Goal: Check status: Check status

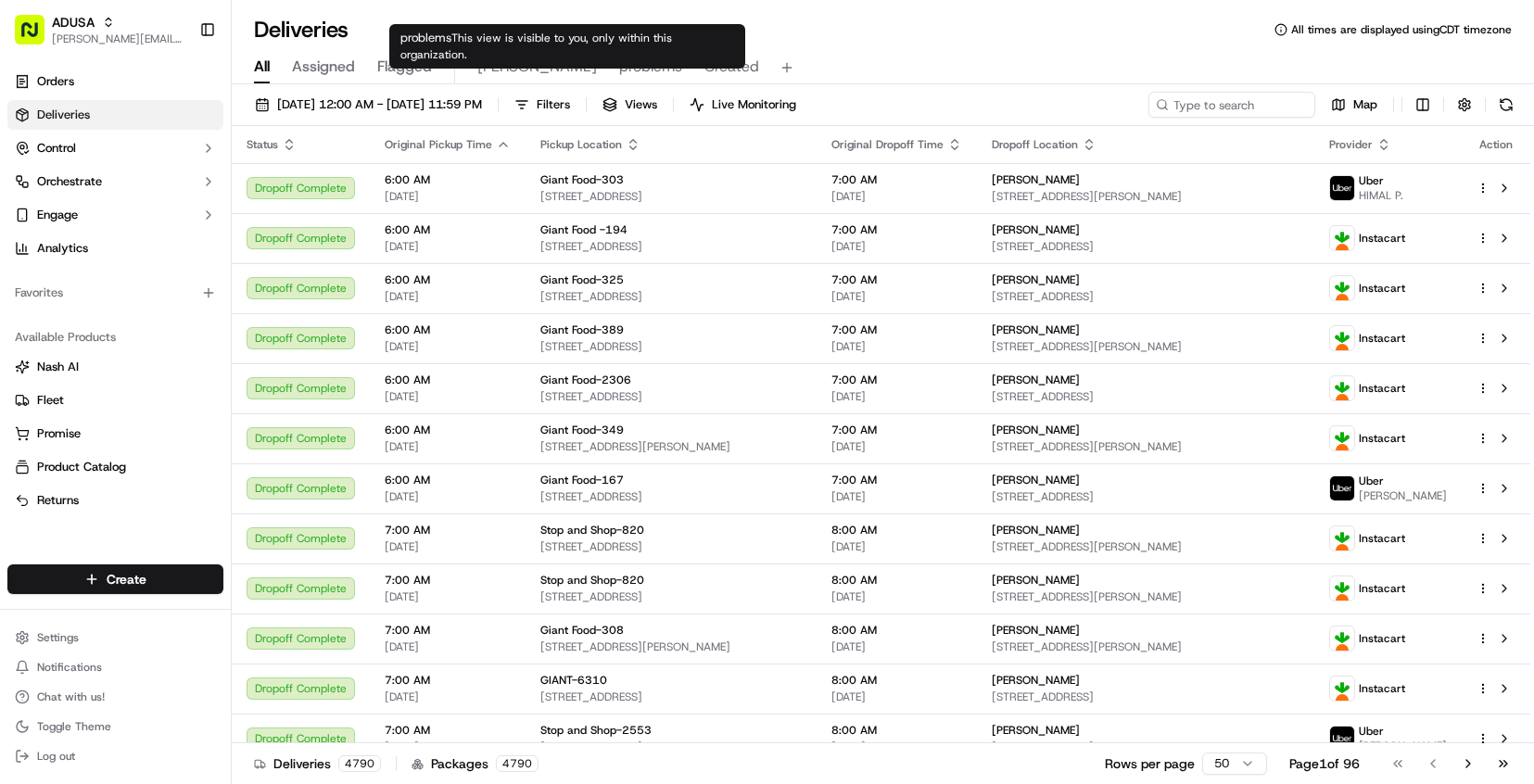
click at [619, 71] on span "problems" at bounding box center [651, 67] width 63 height 23
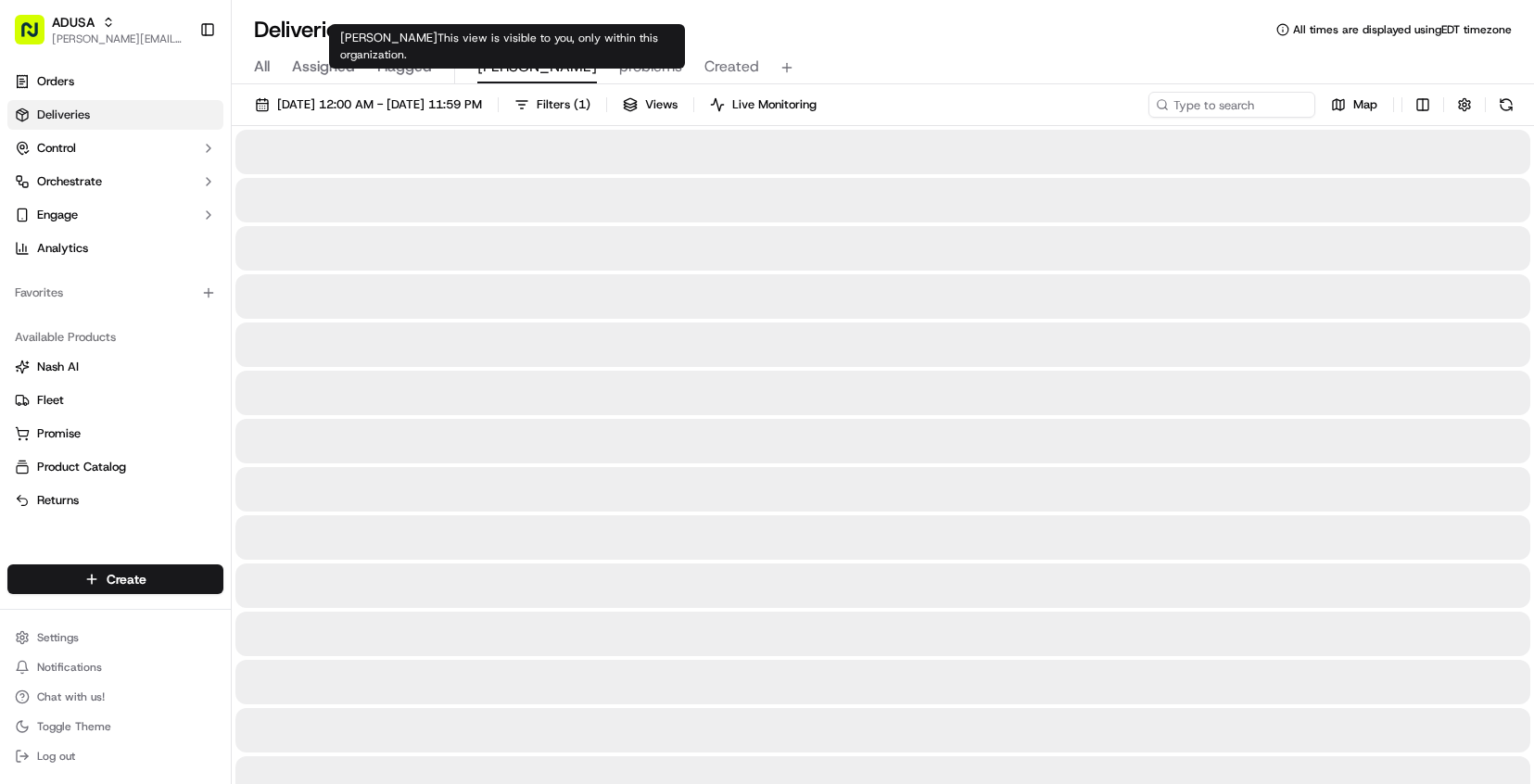
click at [491, 67] on span "[PERSON_NAME]" at bounding box center [536, 67] width 120 height 23
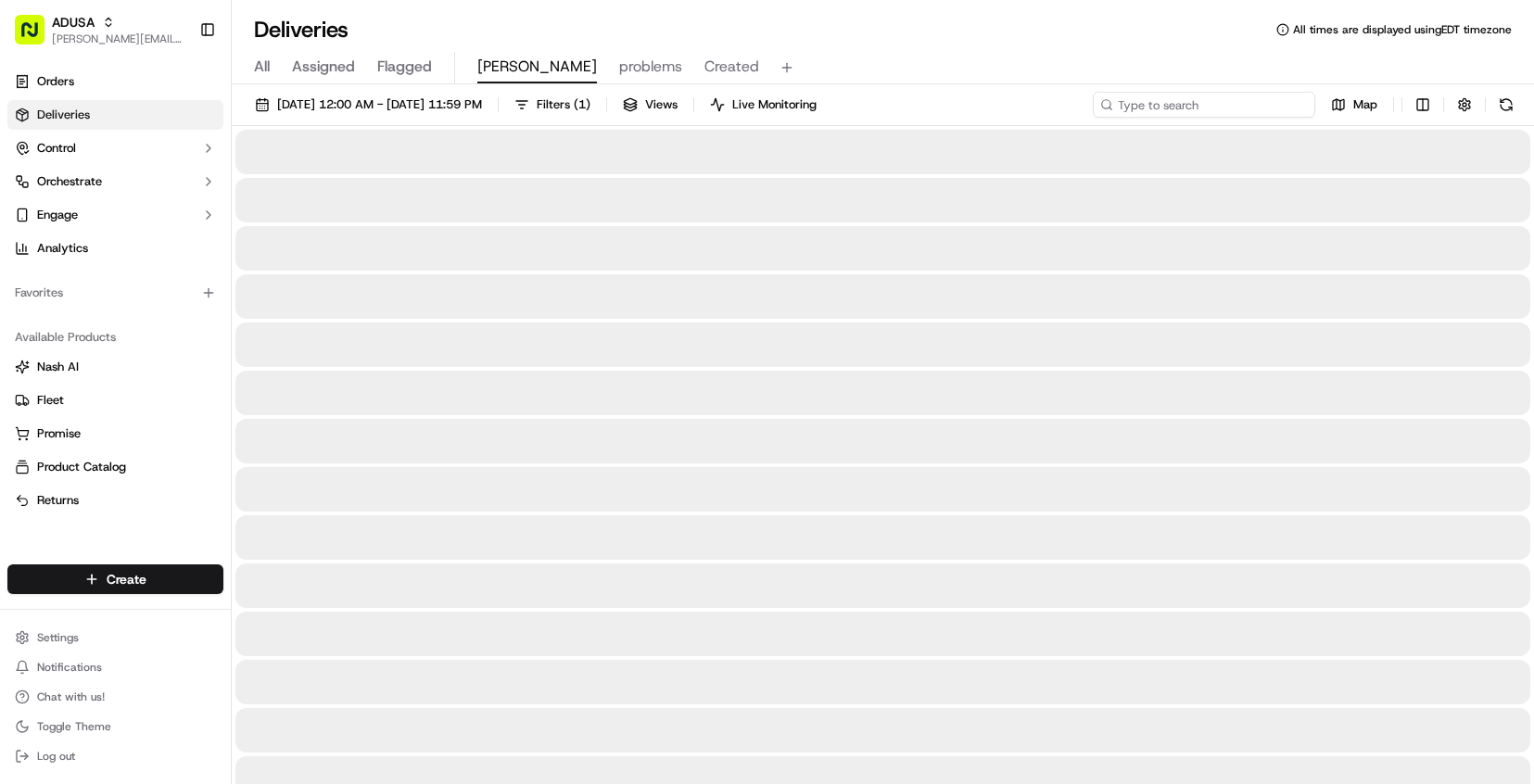
paste input "m712423378"
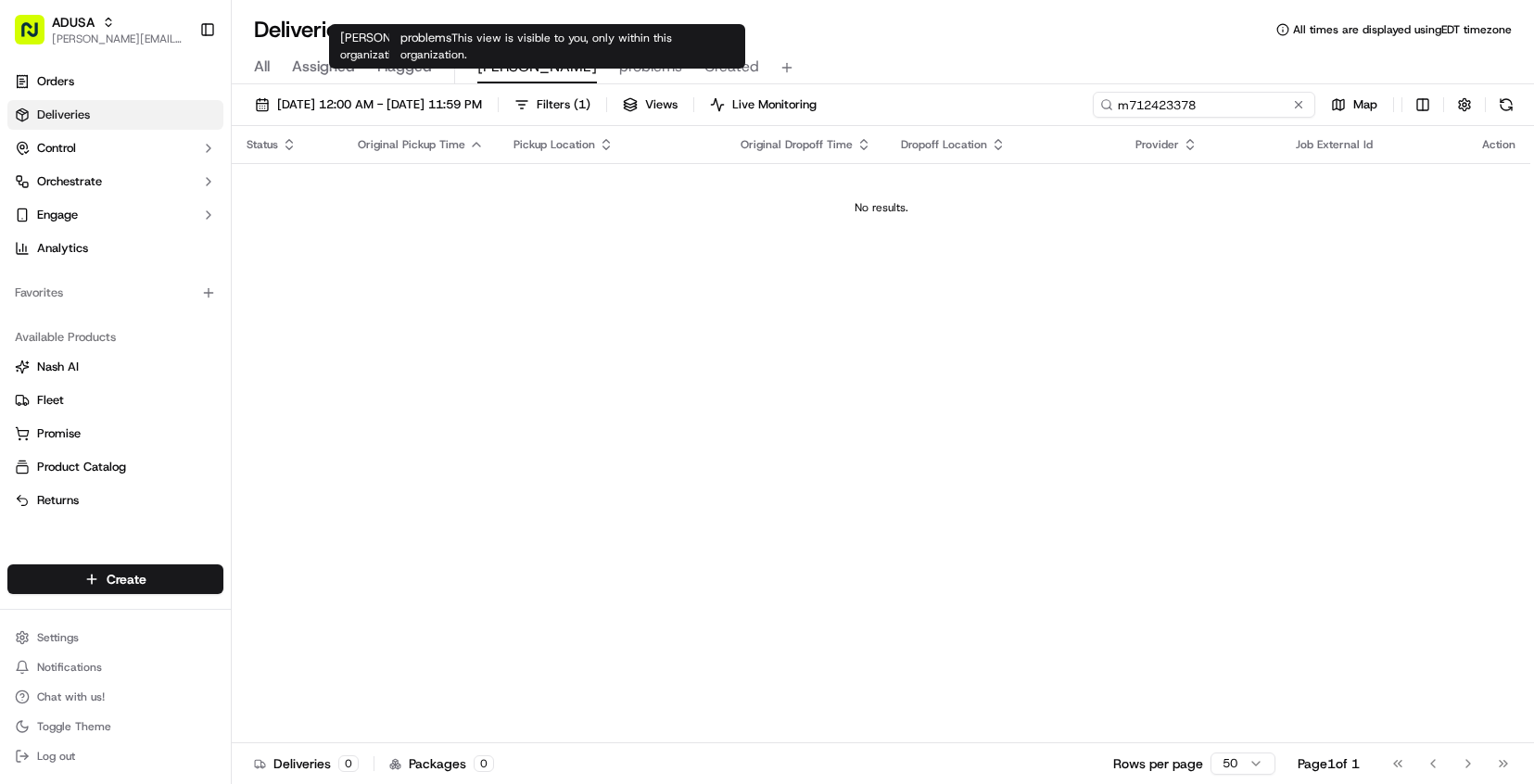
type input "m712423378"
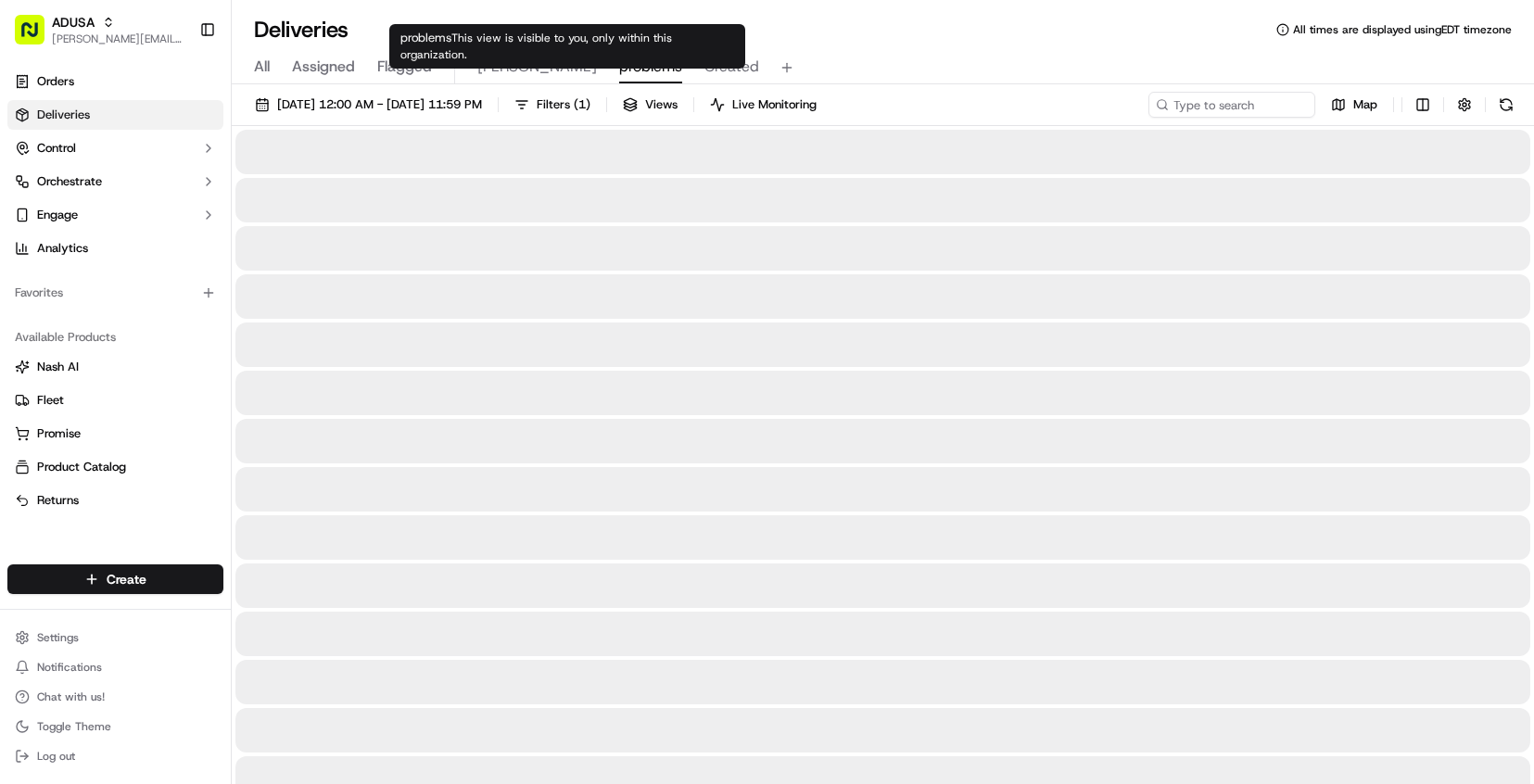
click at [619, 71] on span "problems" at bounding box center [651, 67] width 63 height 23
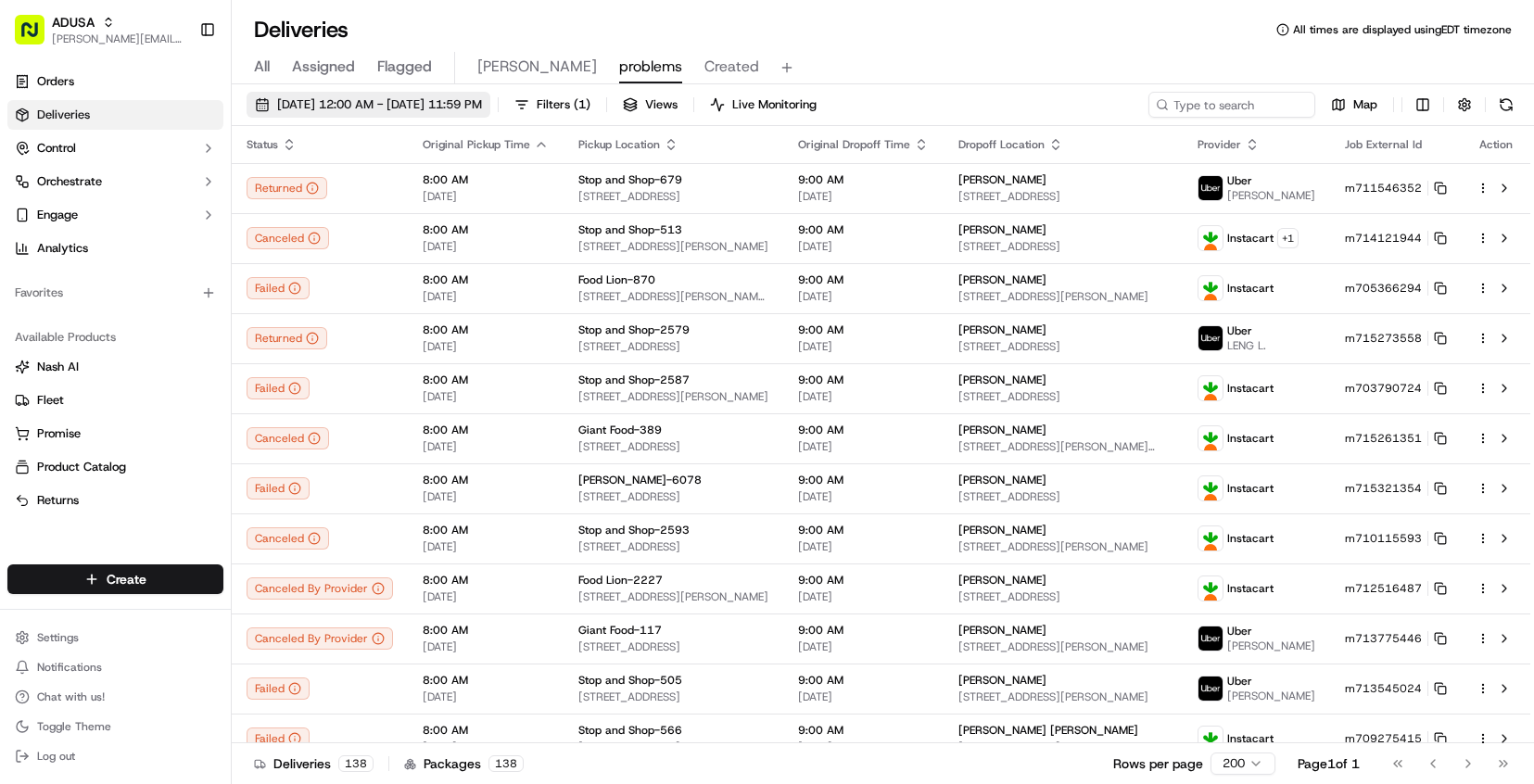
click at [337, 102] on span "[DATE] 12:00 AM - [DATE] 11:59 PM" at bounding box center [379, 105] width 205 height 17
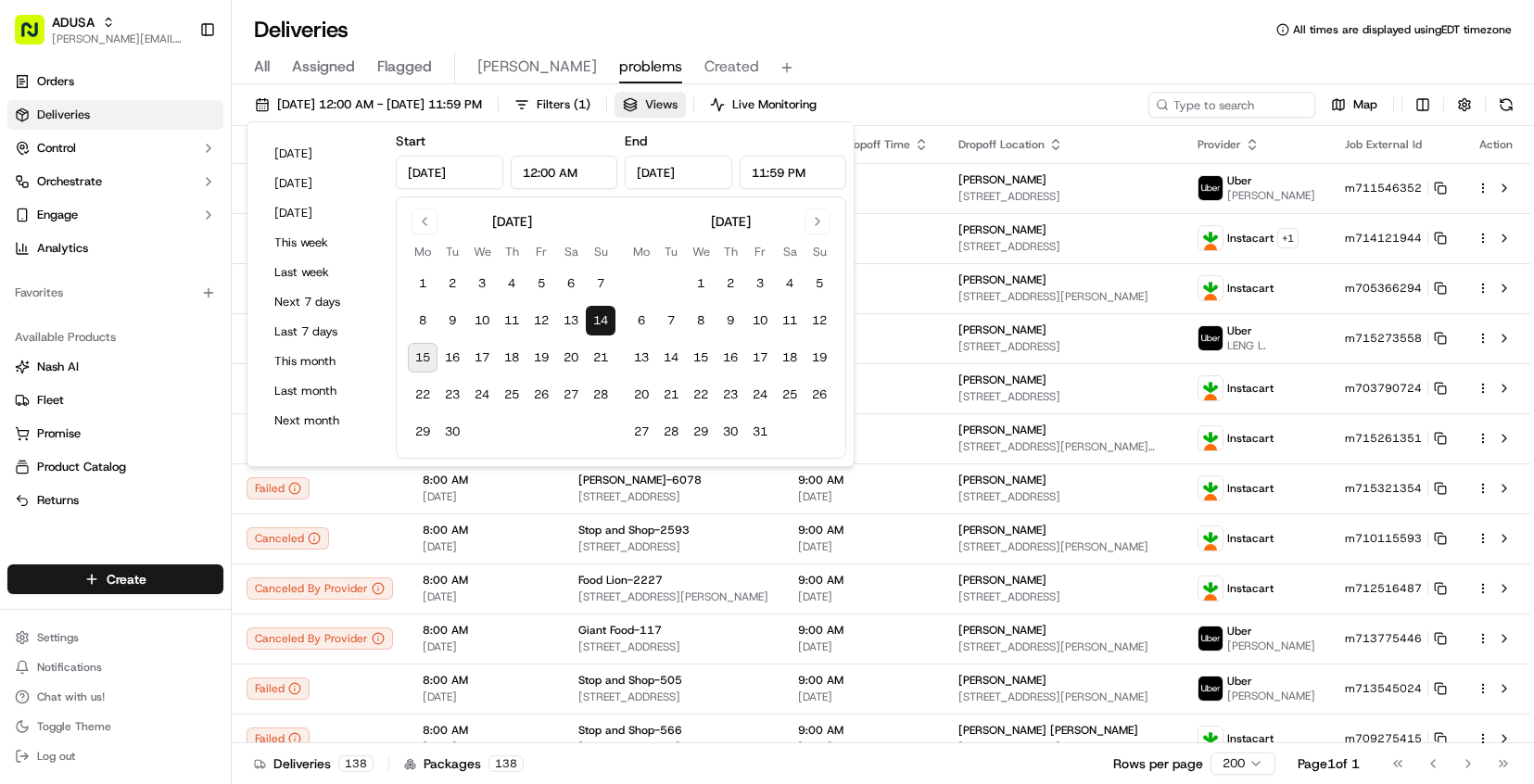
click at [685, 100] on button "Views" at bounding box center [651, 105] width 72 height 26
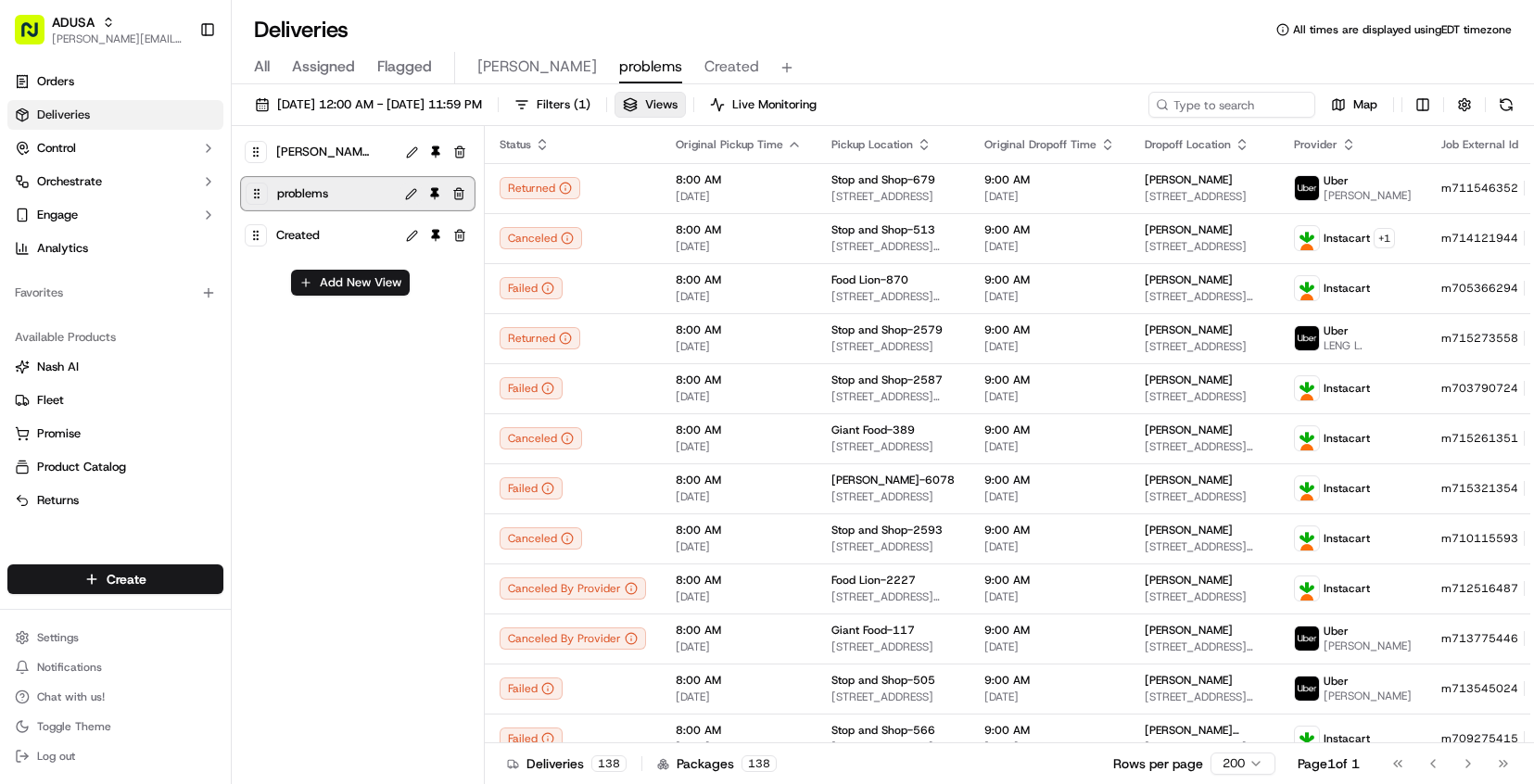
click at [418, 197] on button at bounding box center [411, 194] width 22 height 22
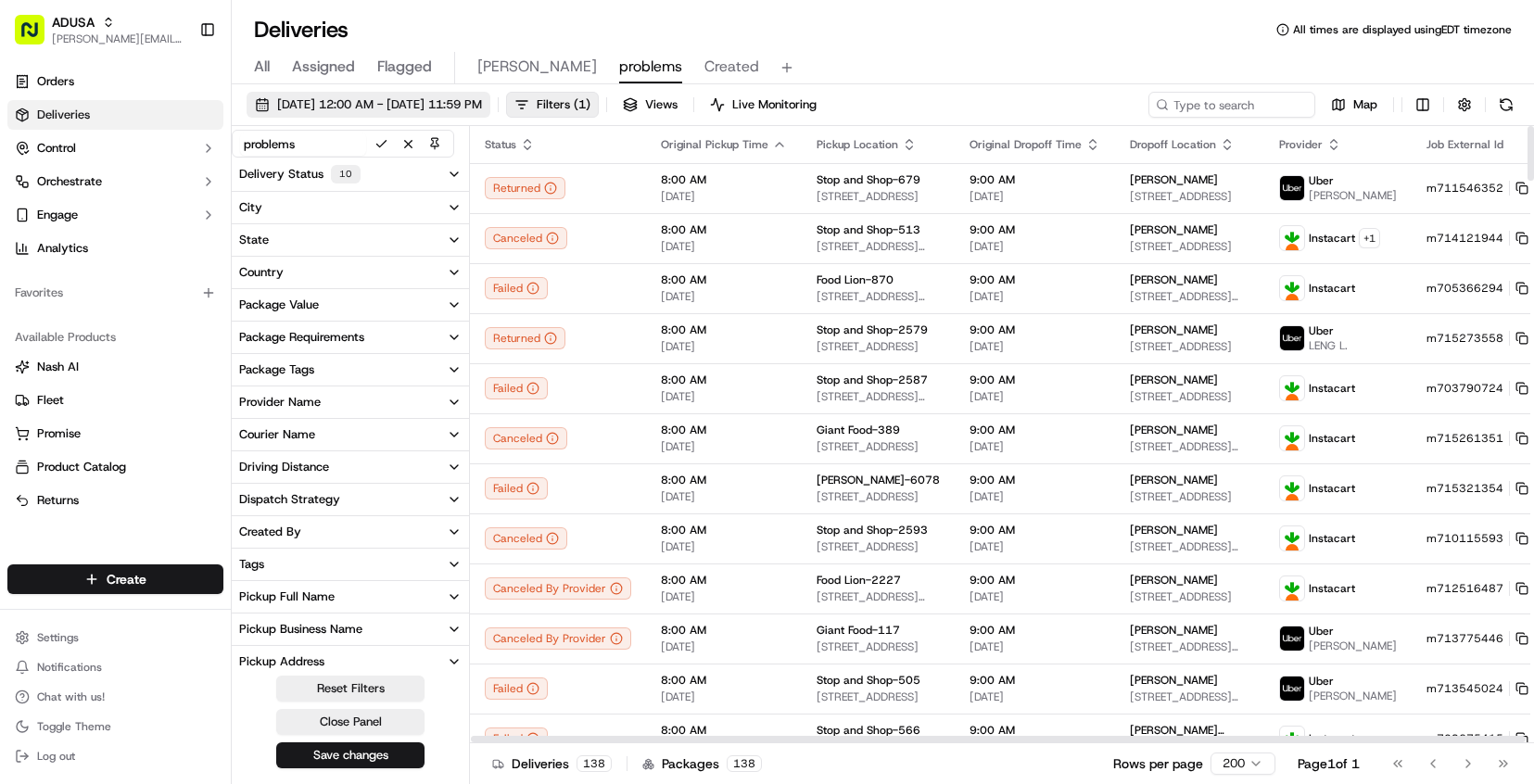
click at [378, 101] on span "[DATE] 12:00 AM - [DATE] 11:59 PM" at bounding box center [379, 105] width 205 height 17
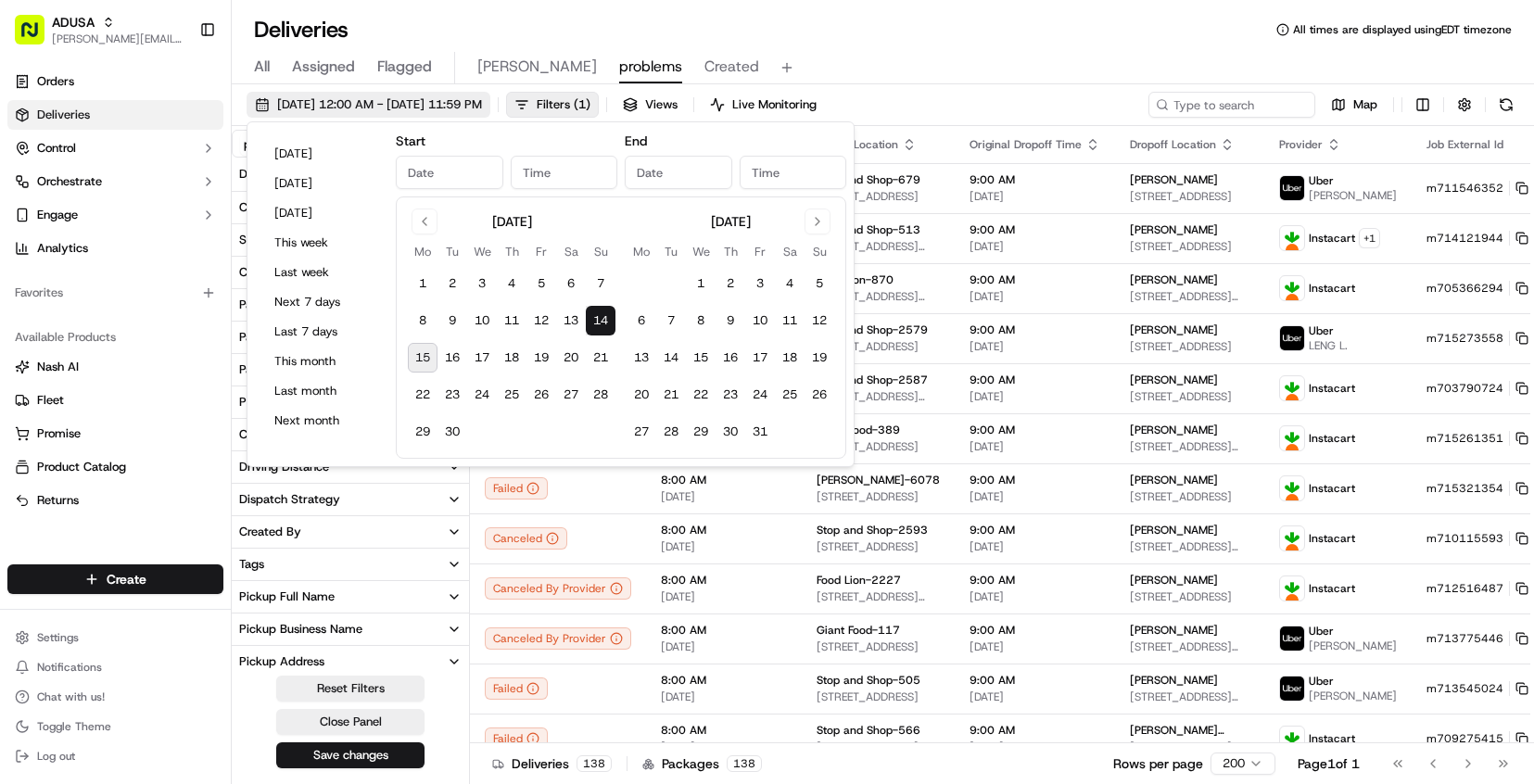
click at [341, 102] on span "[DATE] 12:00 AM - [DATE] 11:59 PM" at bounding box center [379, 105] width 205 height 17
type input "[DATE]"
type input "12:00 AM"
type input "[DATE]"
type input "11:59 PM"
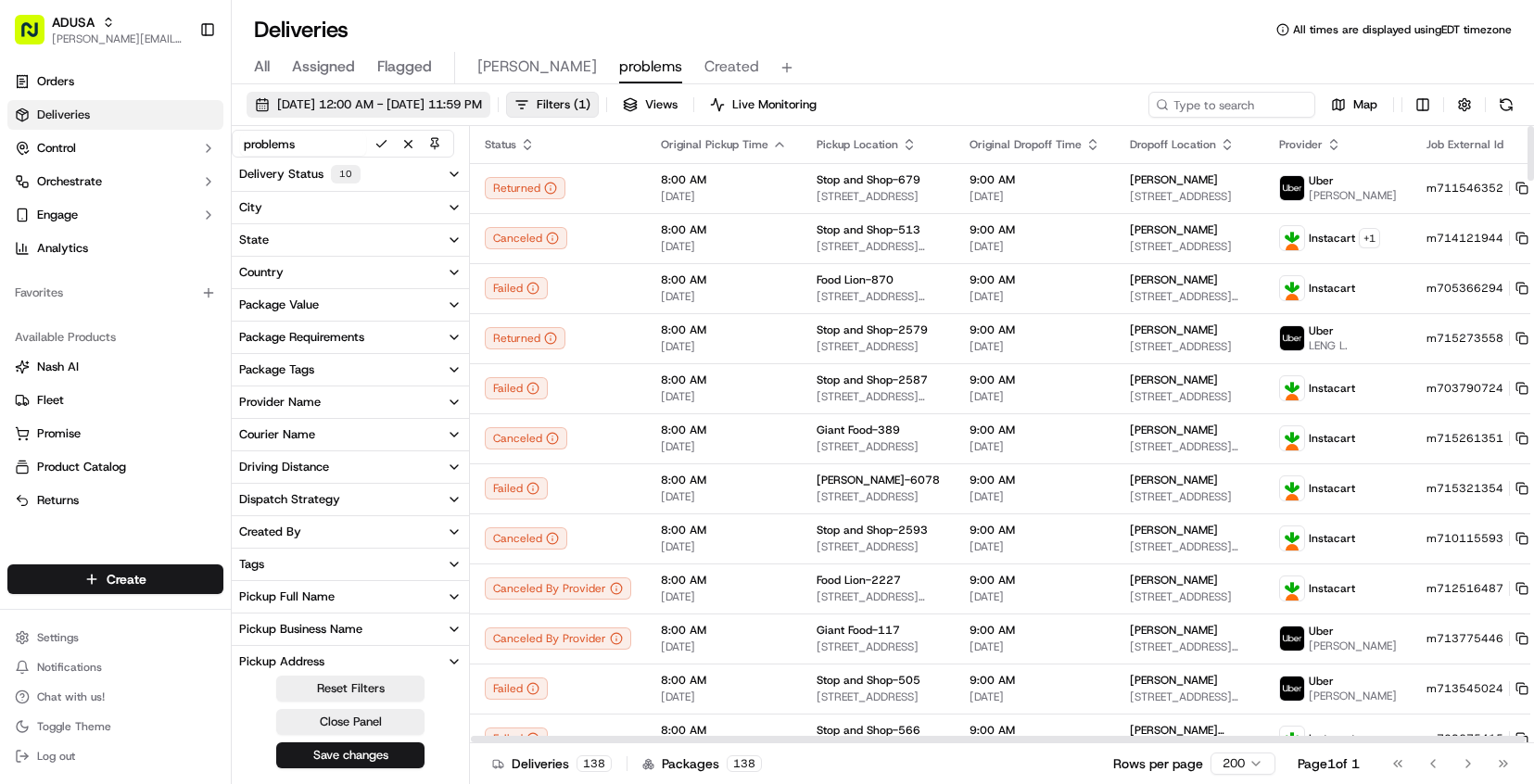
click at [324, 101] on span "[DATE] 12:00 AM - [DATE] 11:59 PM" at bounding box center [379, 105] width 205 height 17
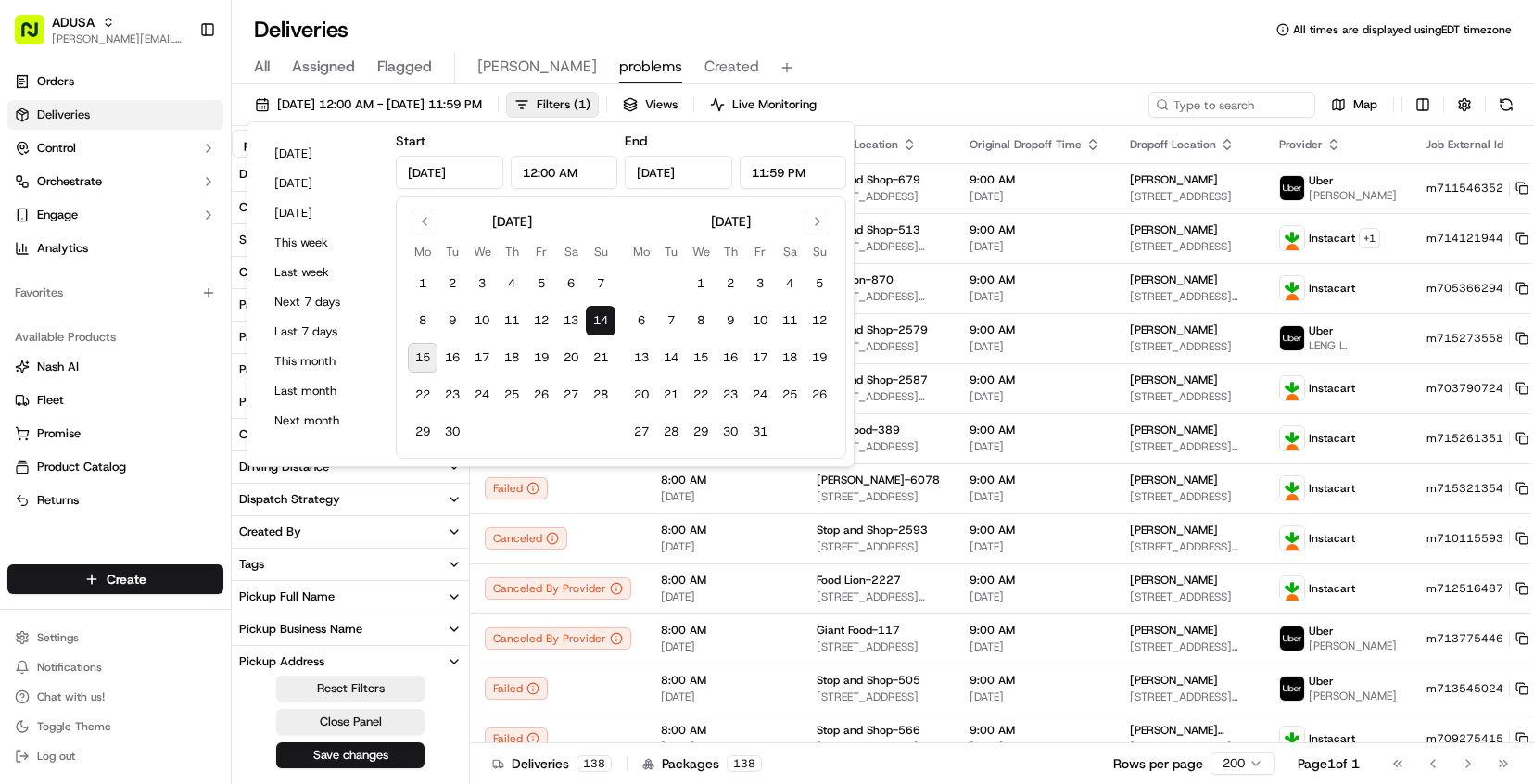
click at [427, 354] on button "15" at bounding box center [422, 357] width 29 height 29
type input "[DATE]"
click at [427, 354] on button "15" at bounding box center [422, 357] width 29 height 29
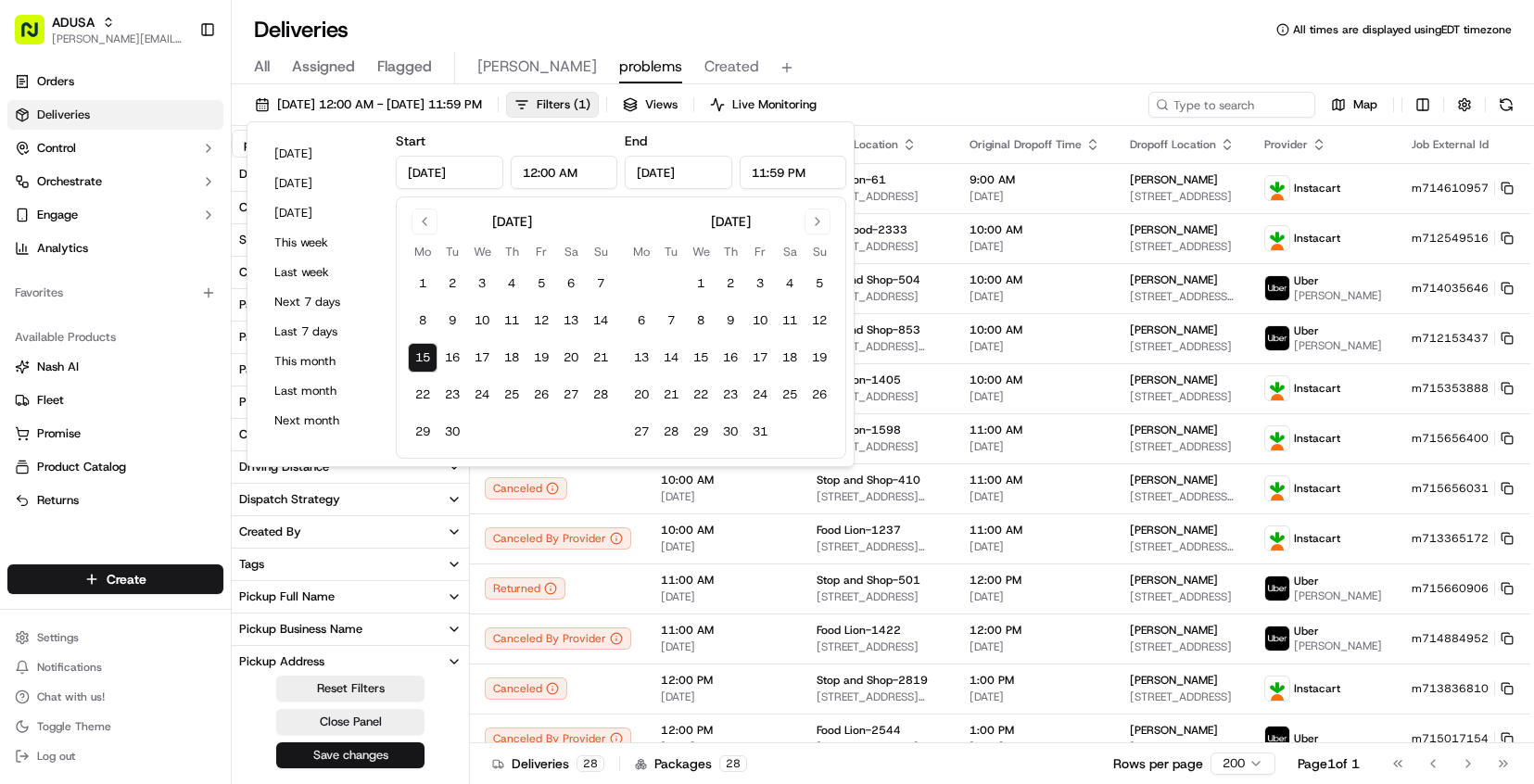
click at [332, 754] on button "Save changes" at bounding box center [350, 755] width 148 height 26
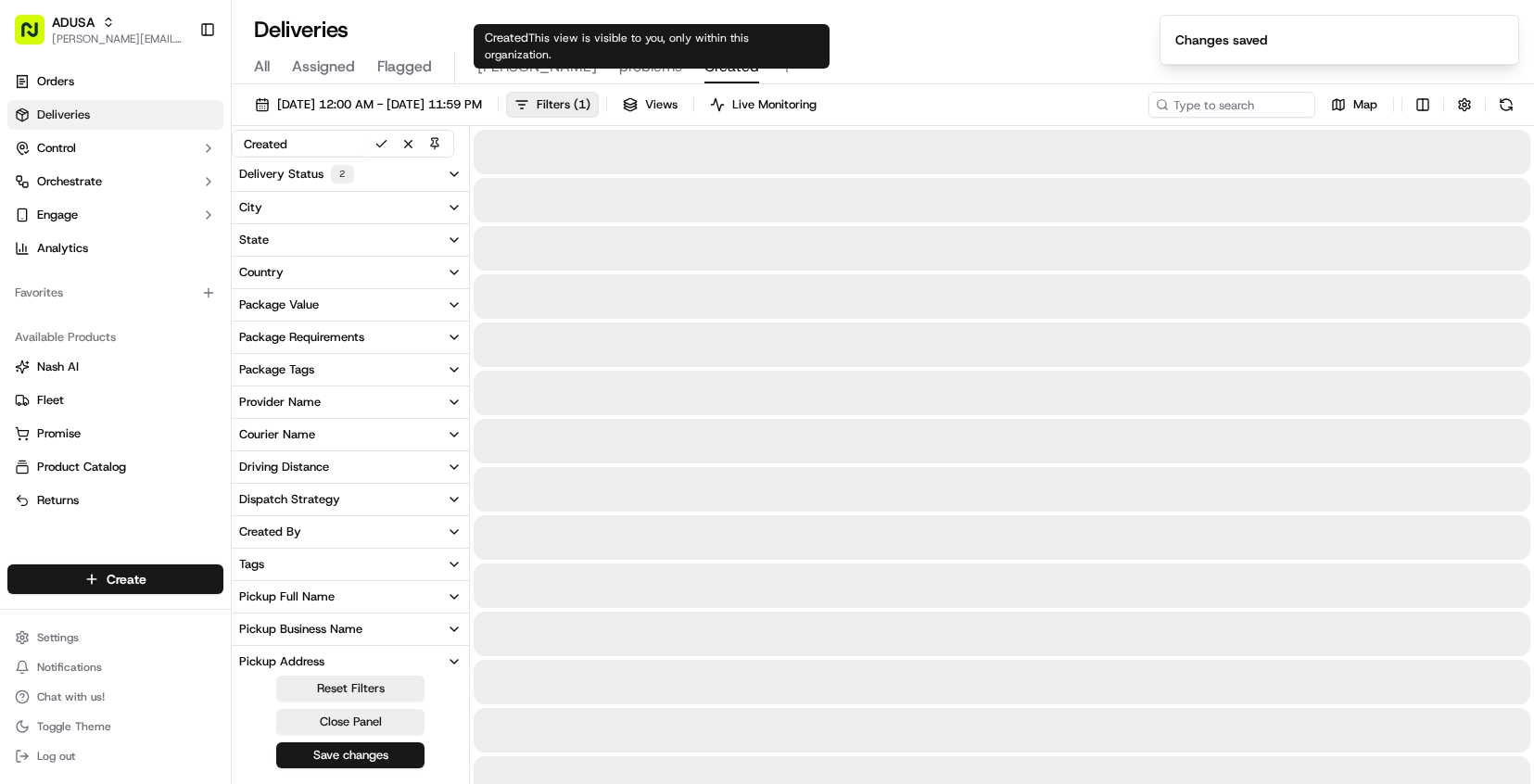
click at [704, 65] on span "Created" at bounding box center [732, 67] width 55 height 23
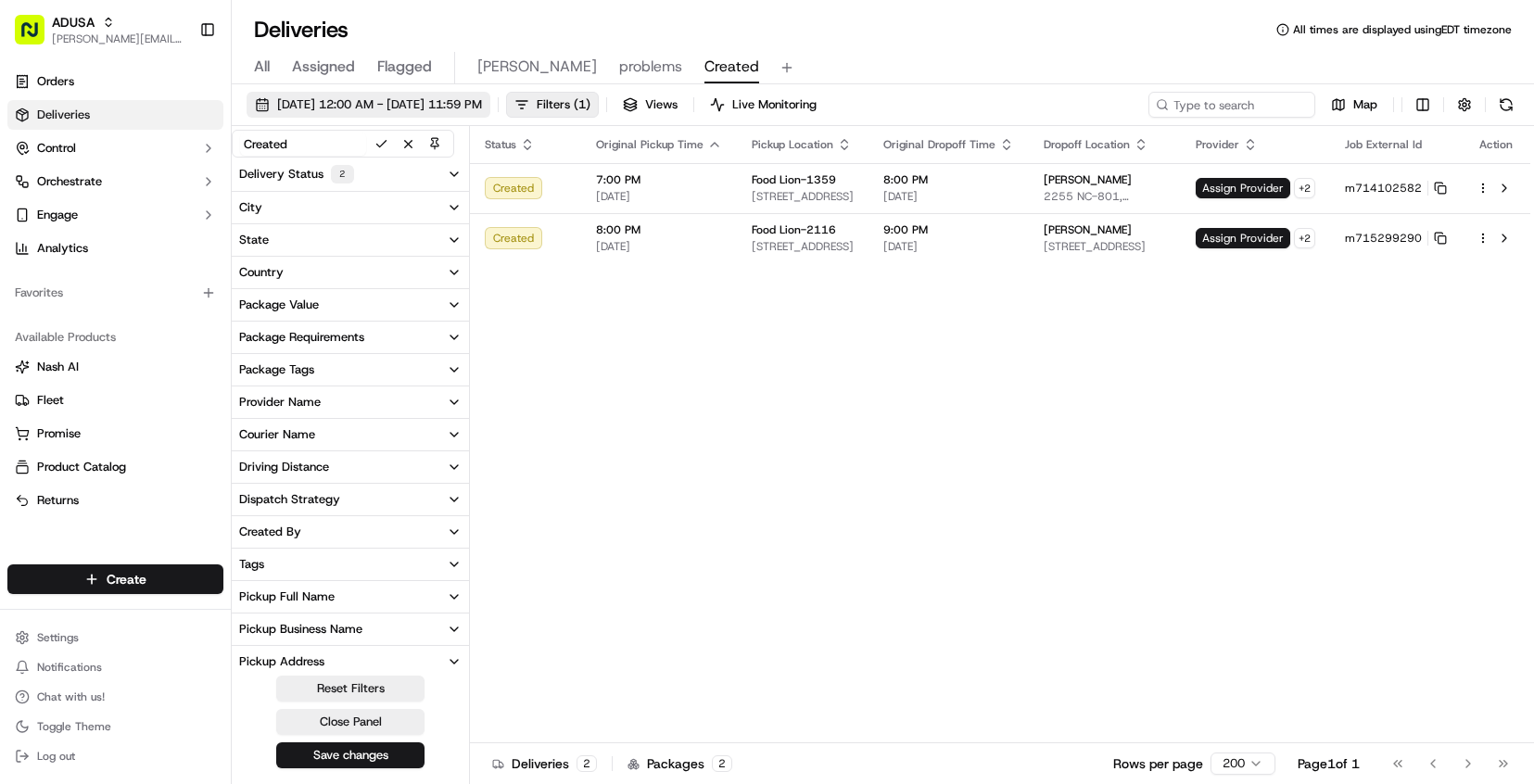
click at [383, 109] on span "[DATE] 12:00 AM - [DATE] 11:59 PM" at bounding box center [379, 105] width 205 height 17
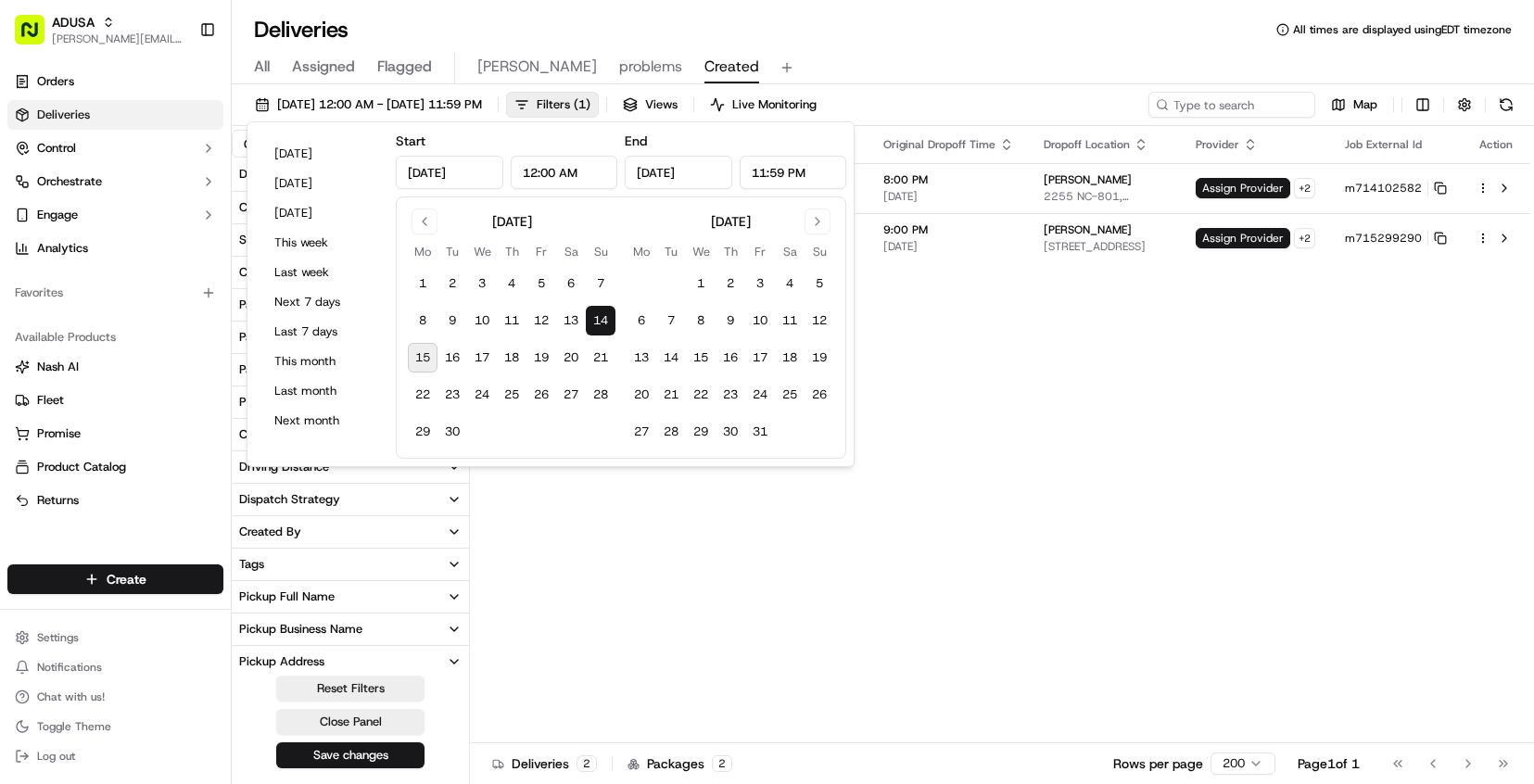
click at [428, 354] on button "15" at bounding box center [422, 357] width 29 height 29
type input "[DATE]"
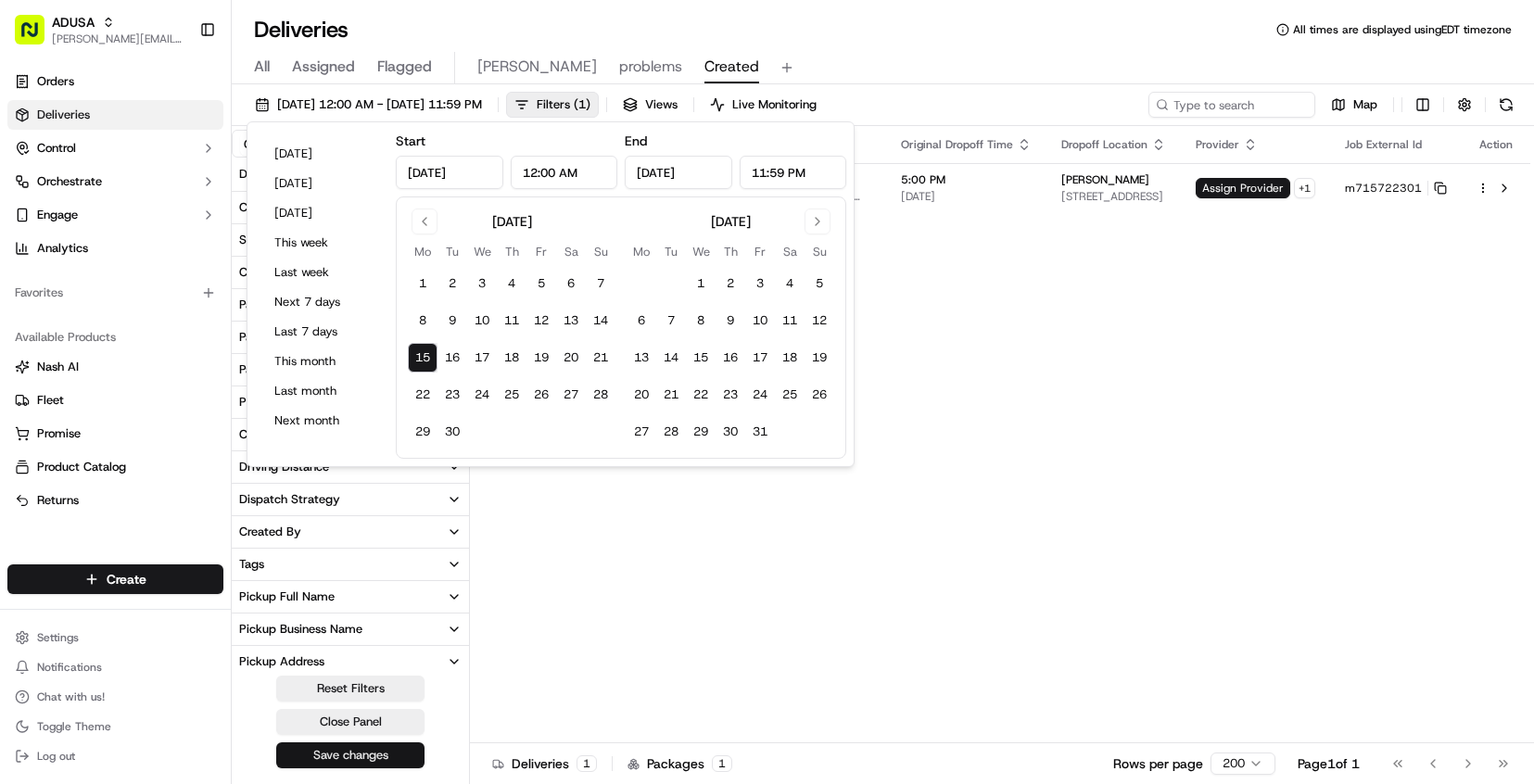
click at [347, 760] on button "Save changes" at bounding box center [350, 755] width 148 height 26
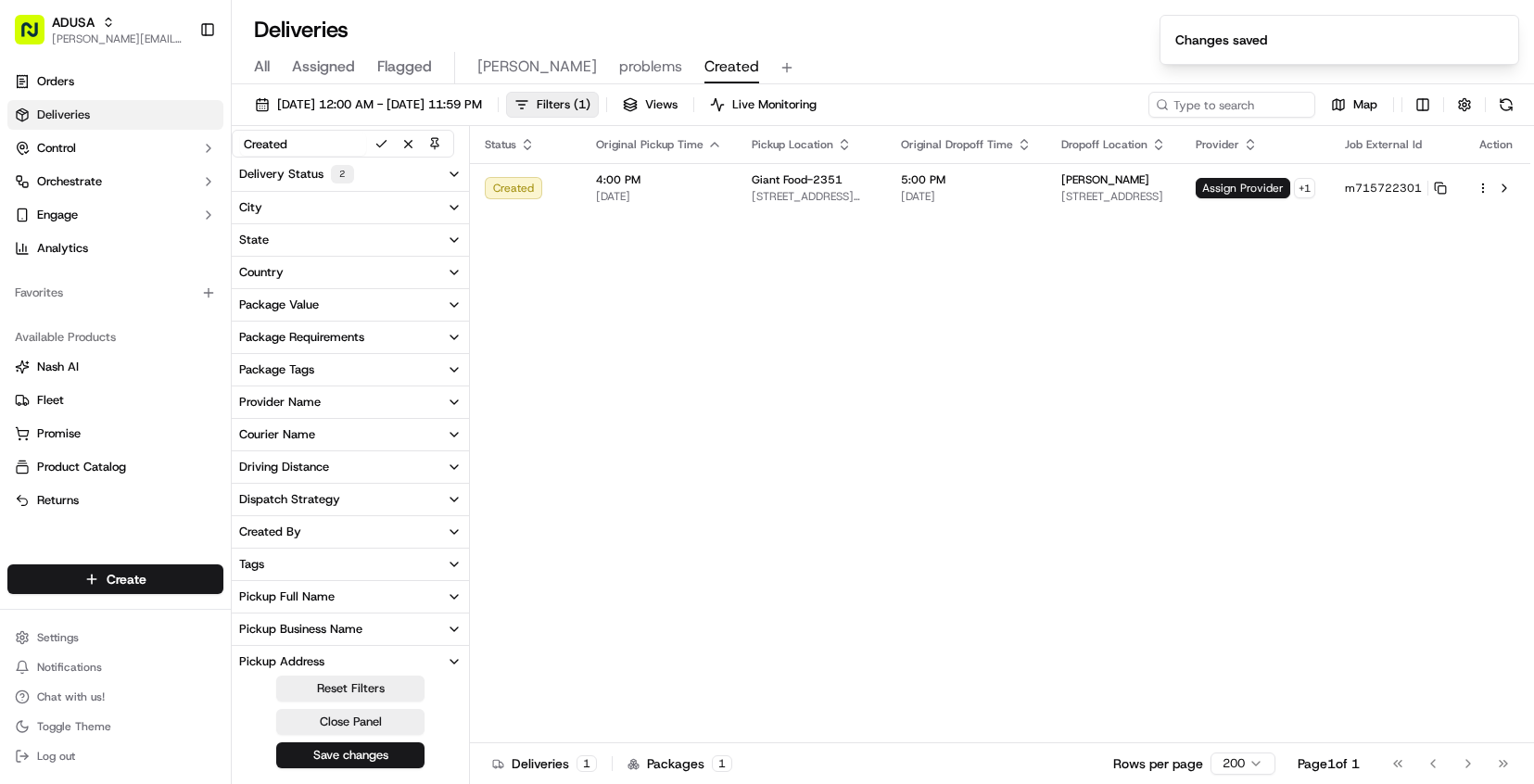
click at [972, 48] on div "All Assigned Flagged [PERSON_NAME] problems Created" at bounding box center [882, 64] width 1302 height 40
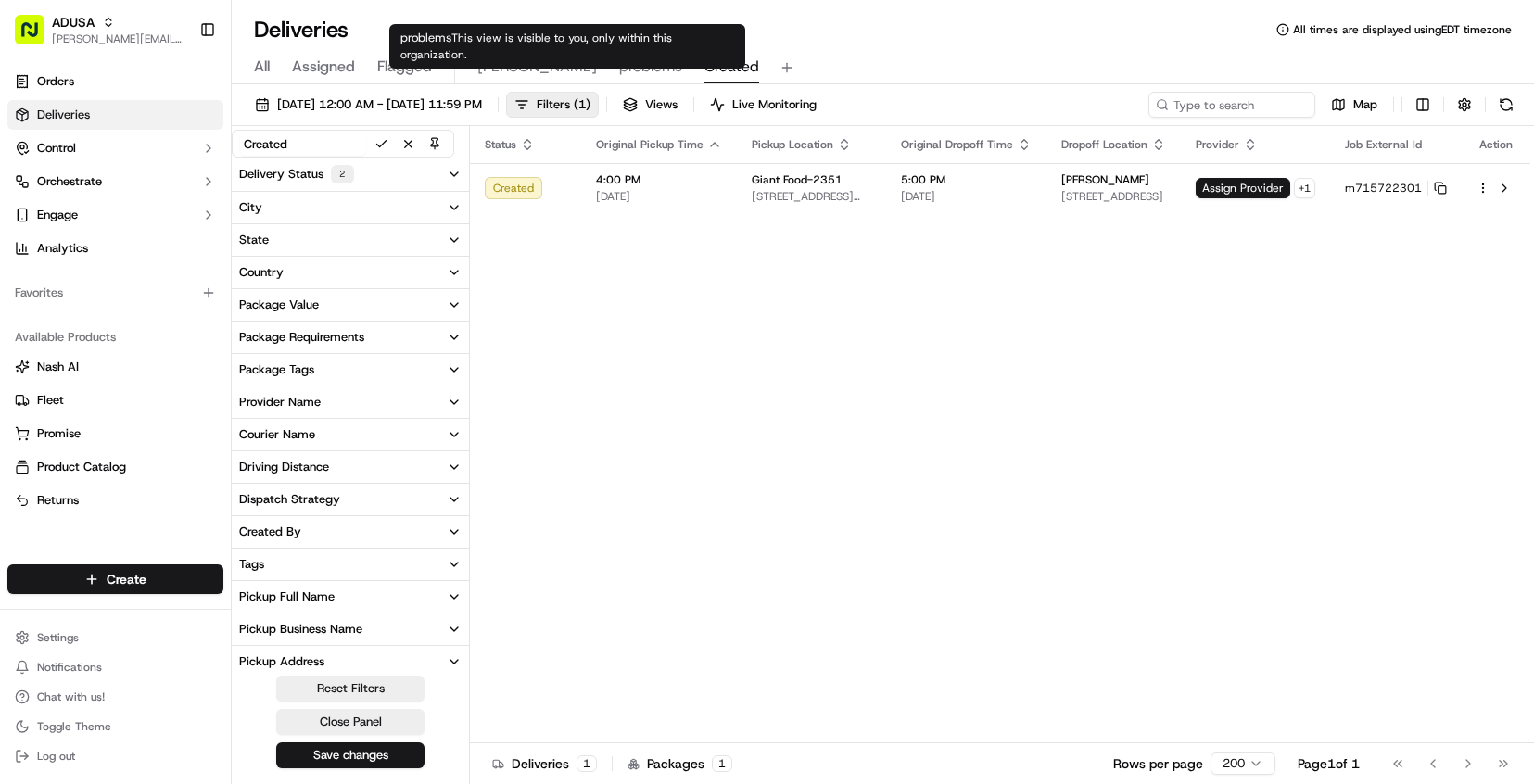
click at [619, 74] on span "problems" at bounding box center [651, 67] width 63 height 23
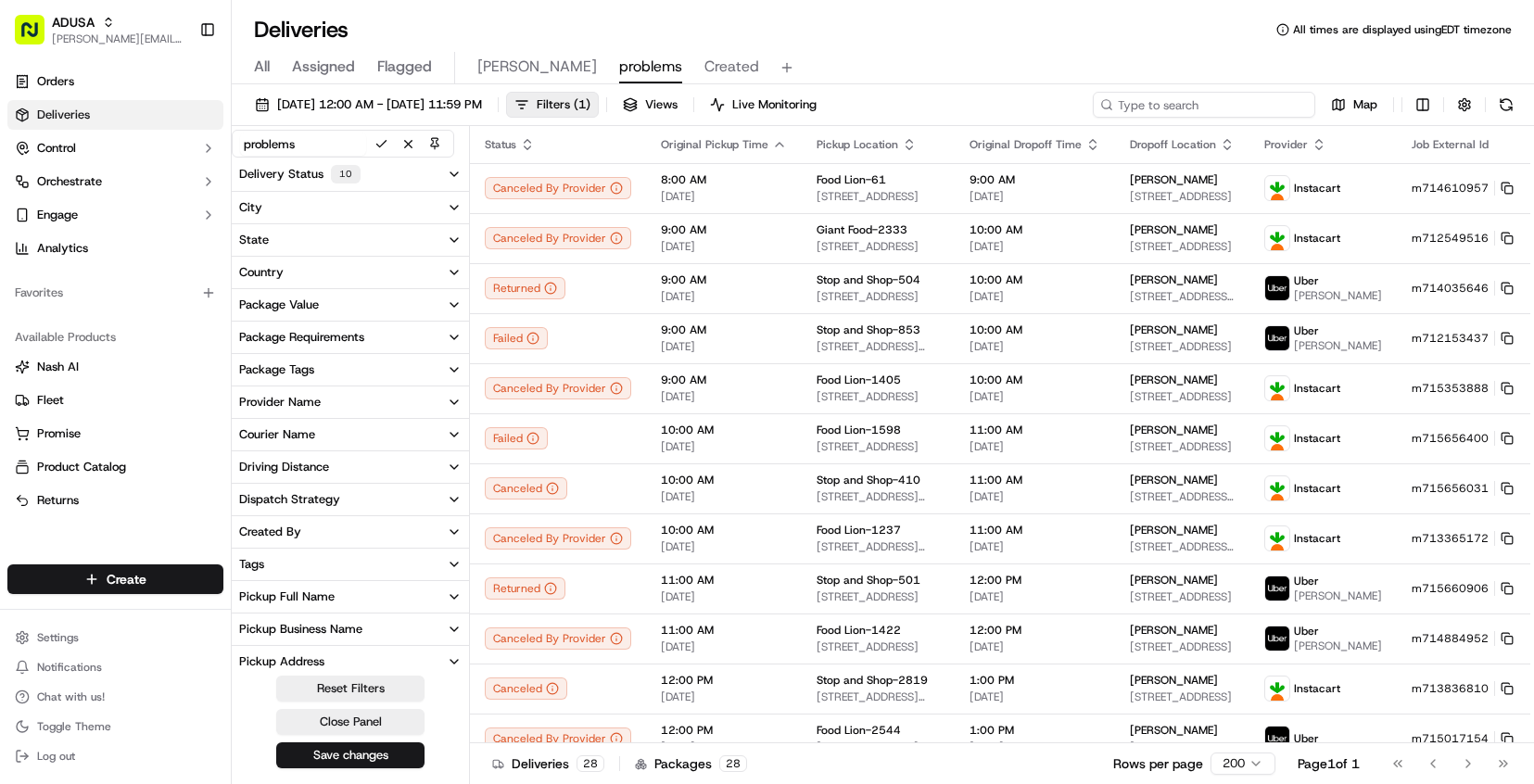
paste input "m712423378"
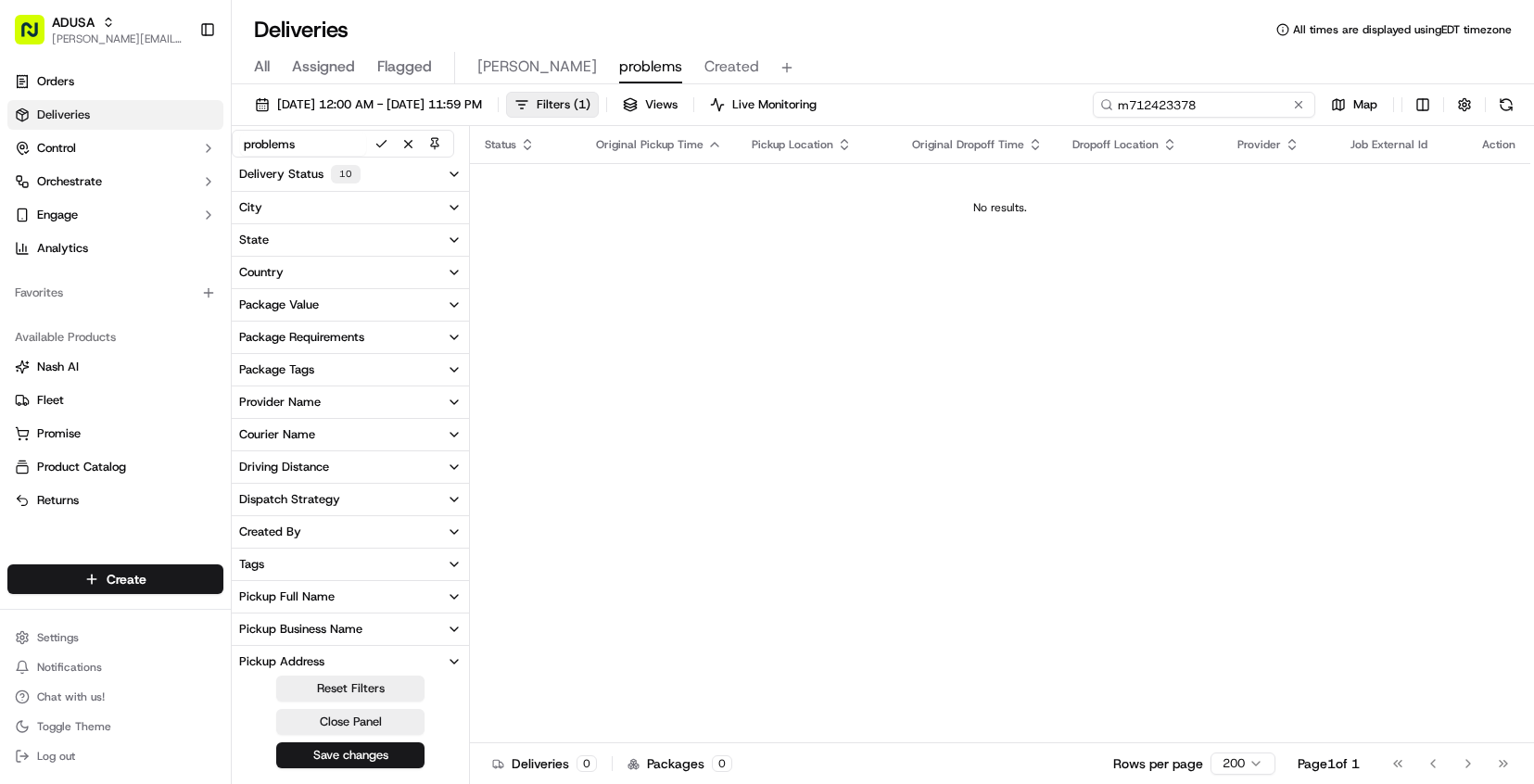
type input "m712423378"
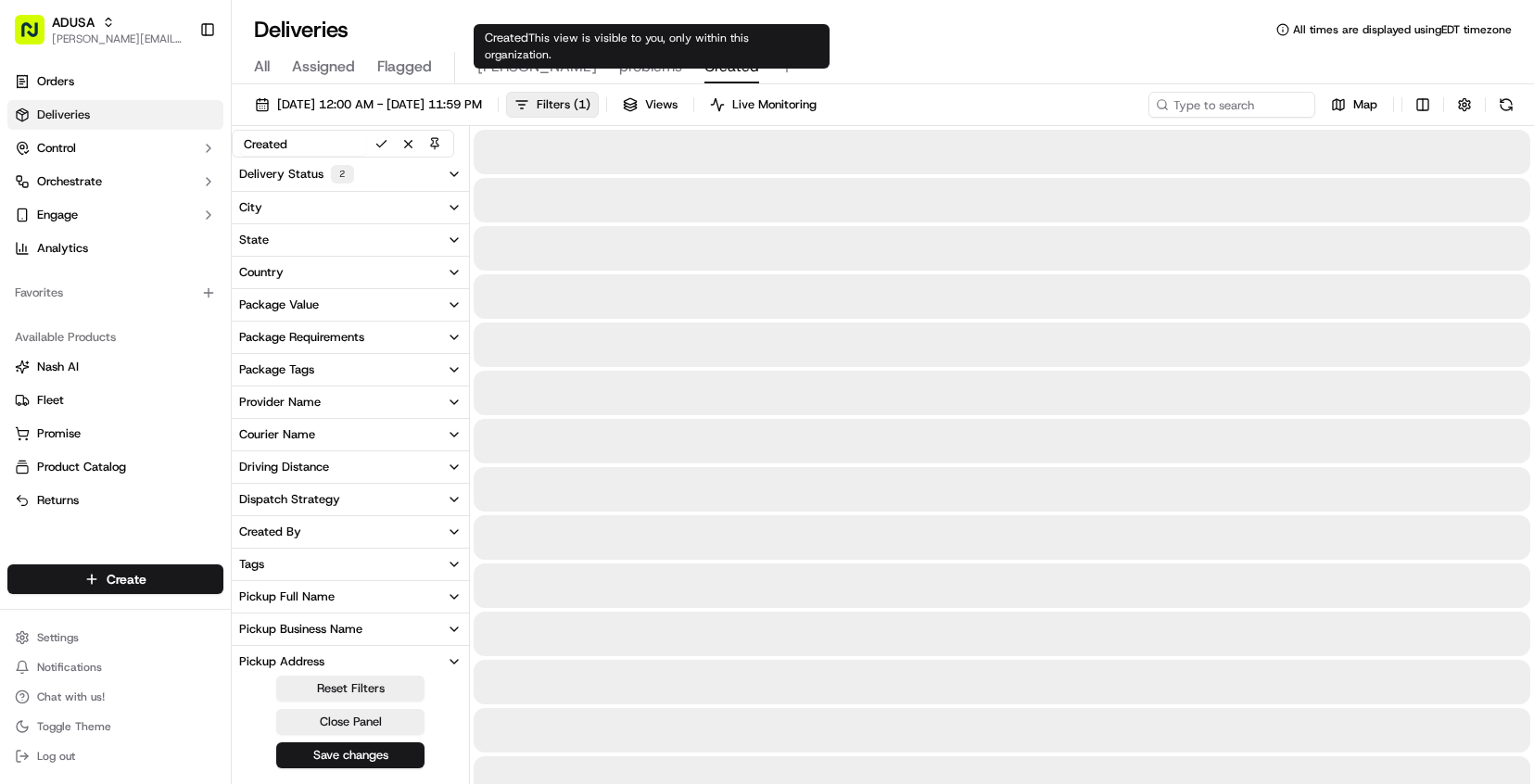
click at [704, 57] on span "Created" at bounding box center [732, 67] width 55 height 23
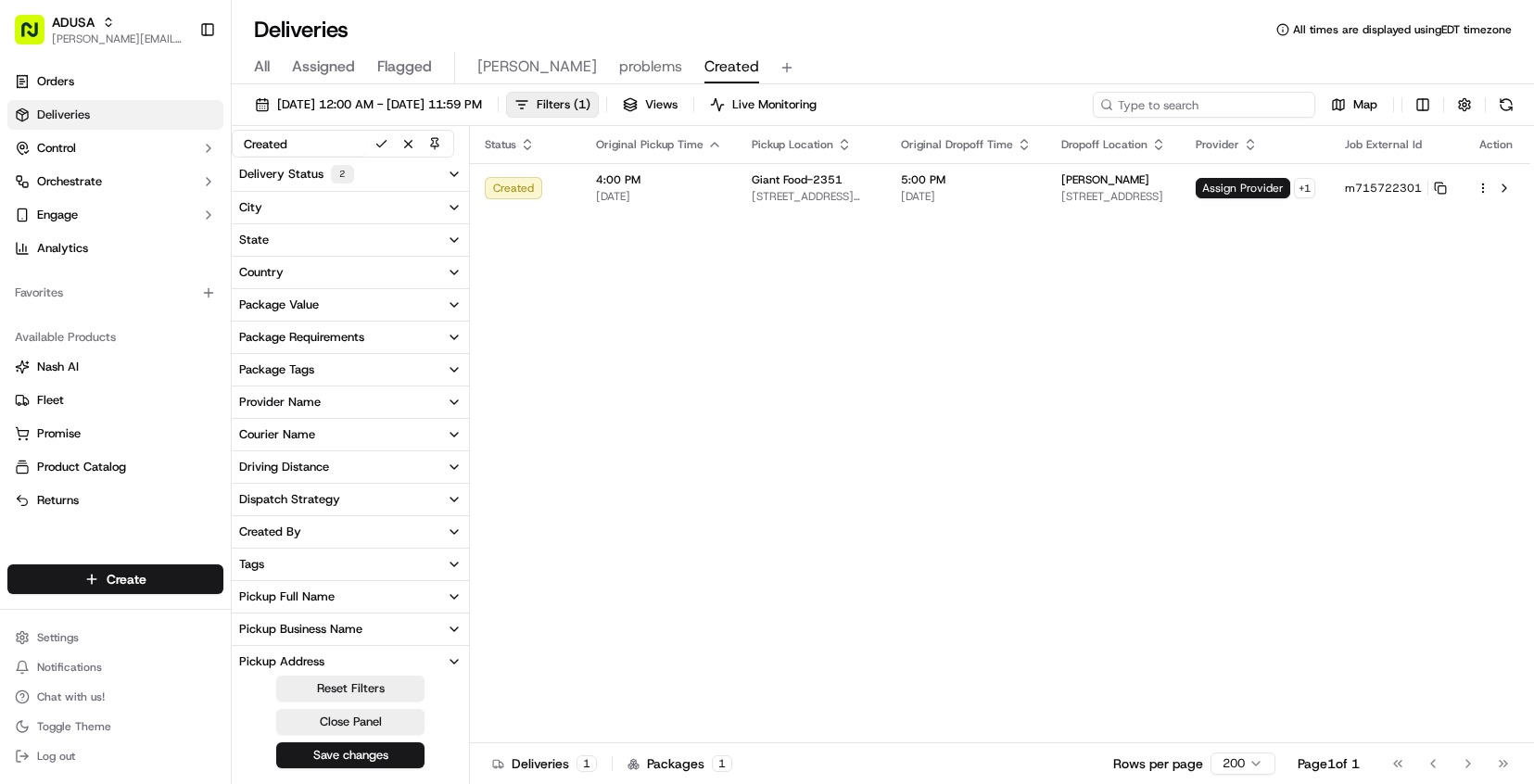
paste input "m712423378"
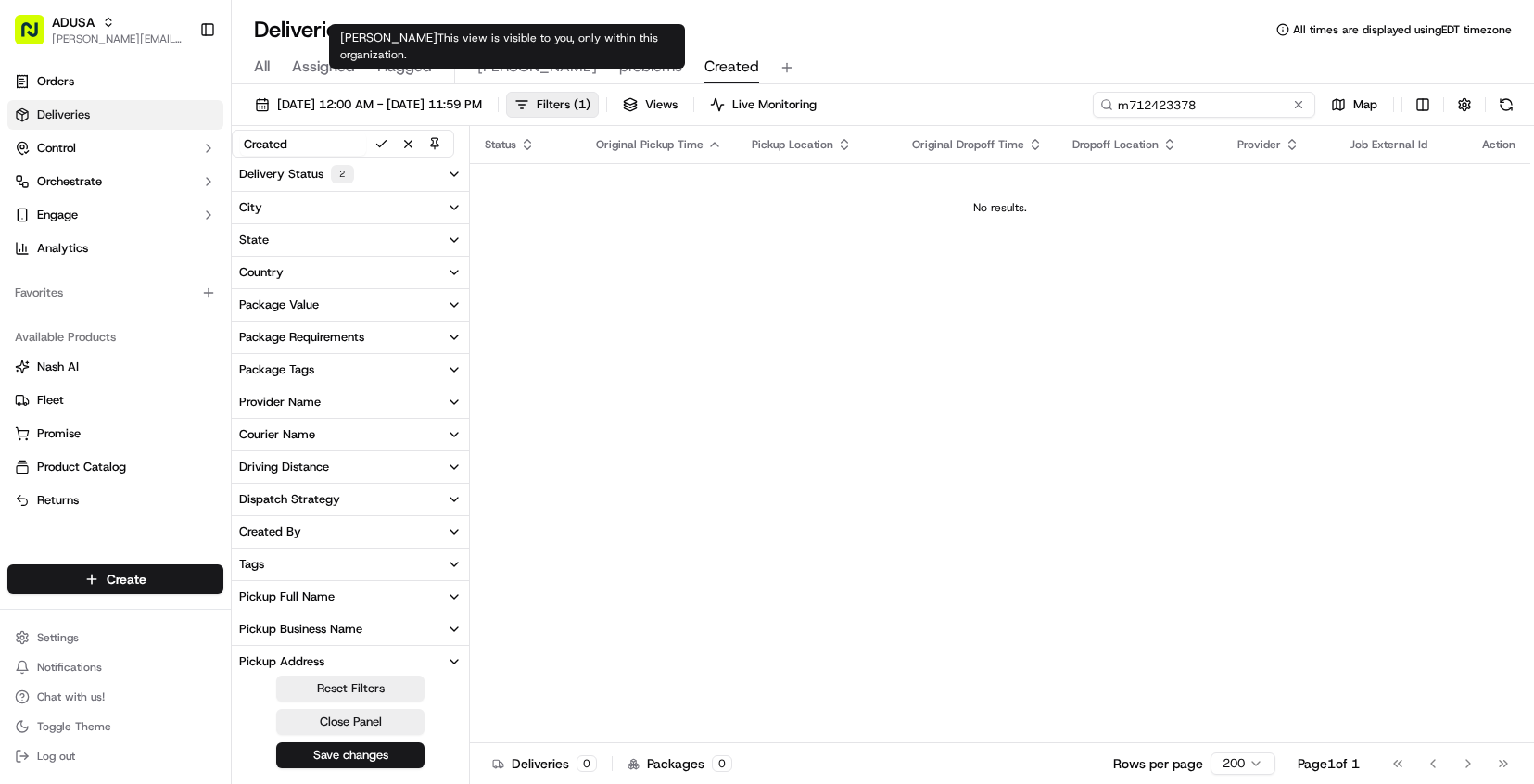
type input "m712423378"
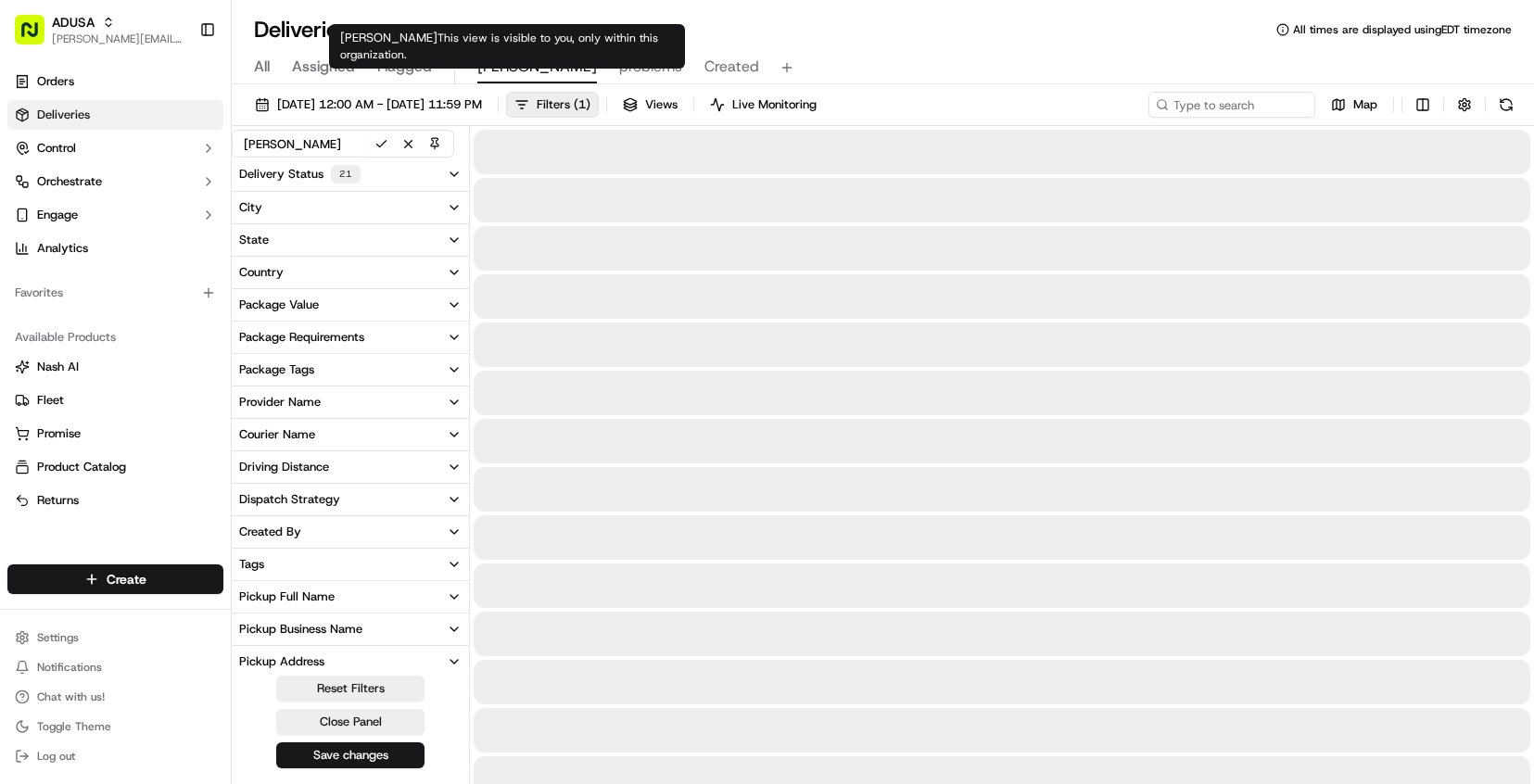
click at [505, 67] on span "[PERSON_NAME]" at bounding box center [536, 67] width 120 height 23
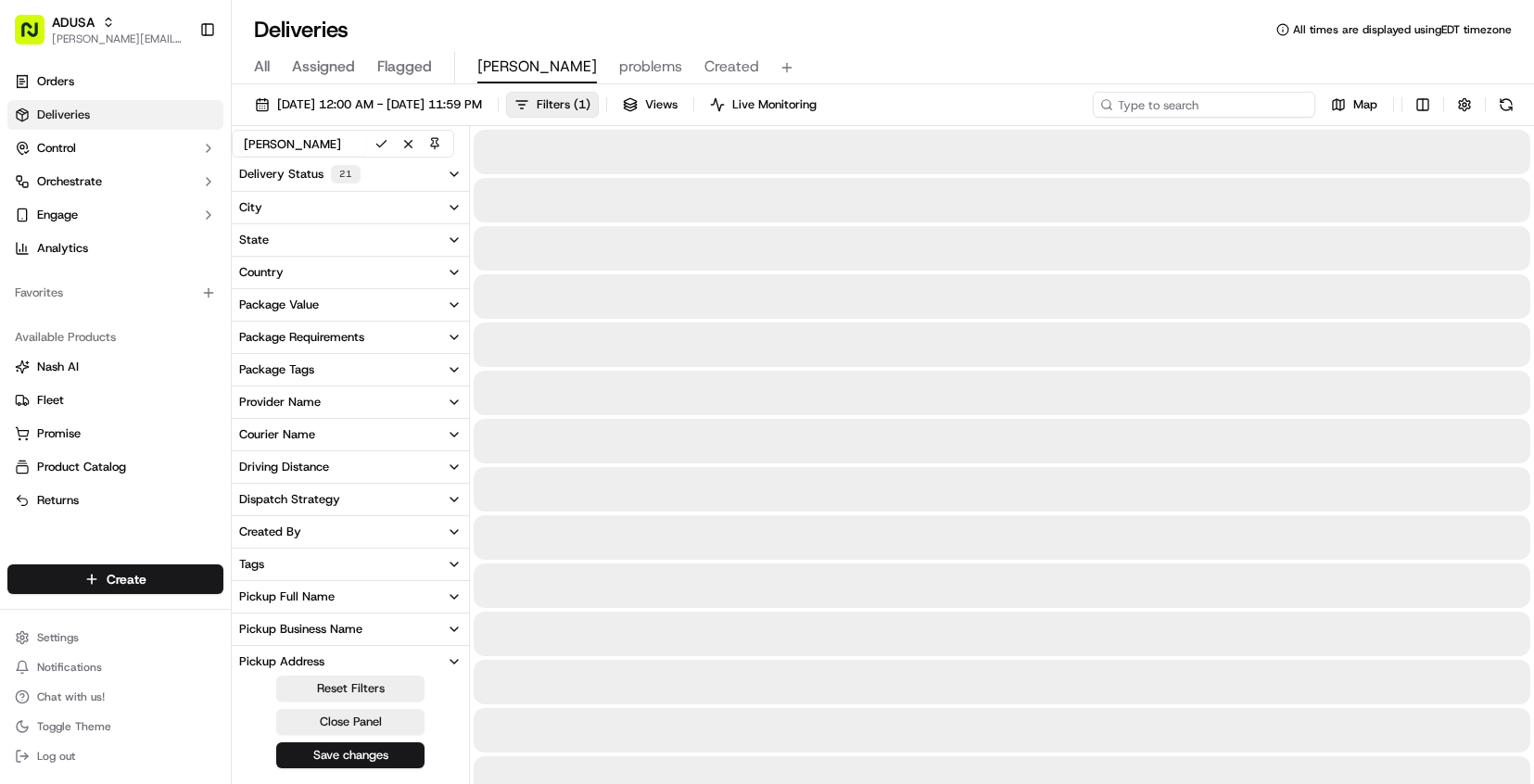
paste input "m712423378"
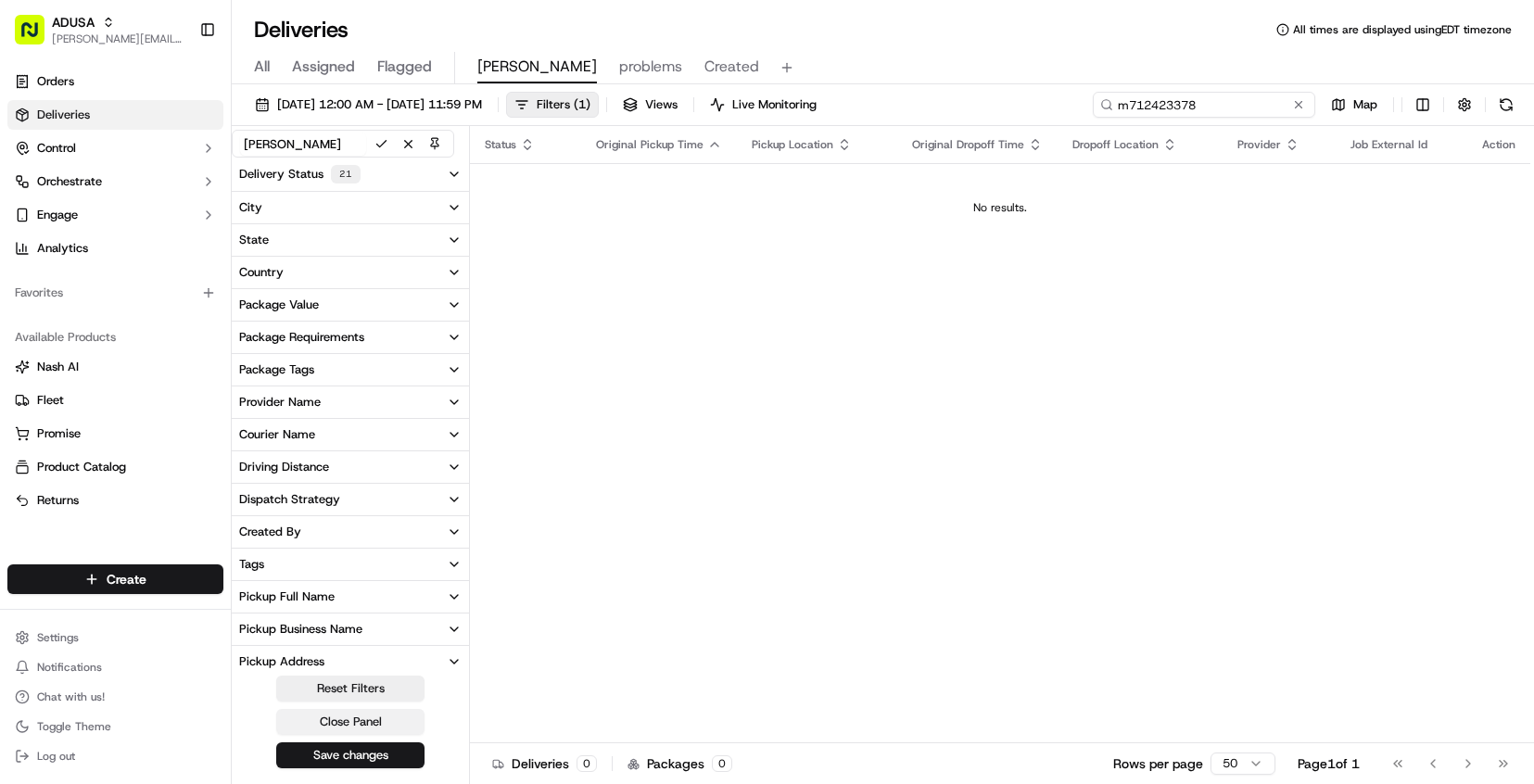
type input "m712423378"
click at [318, 719] on button "Close Panel" at bounding box center [350, 722] width 148 height 26
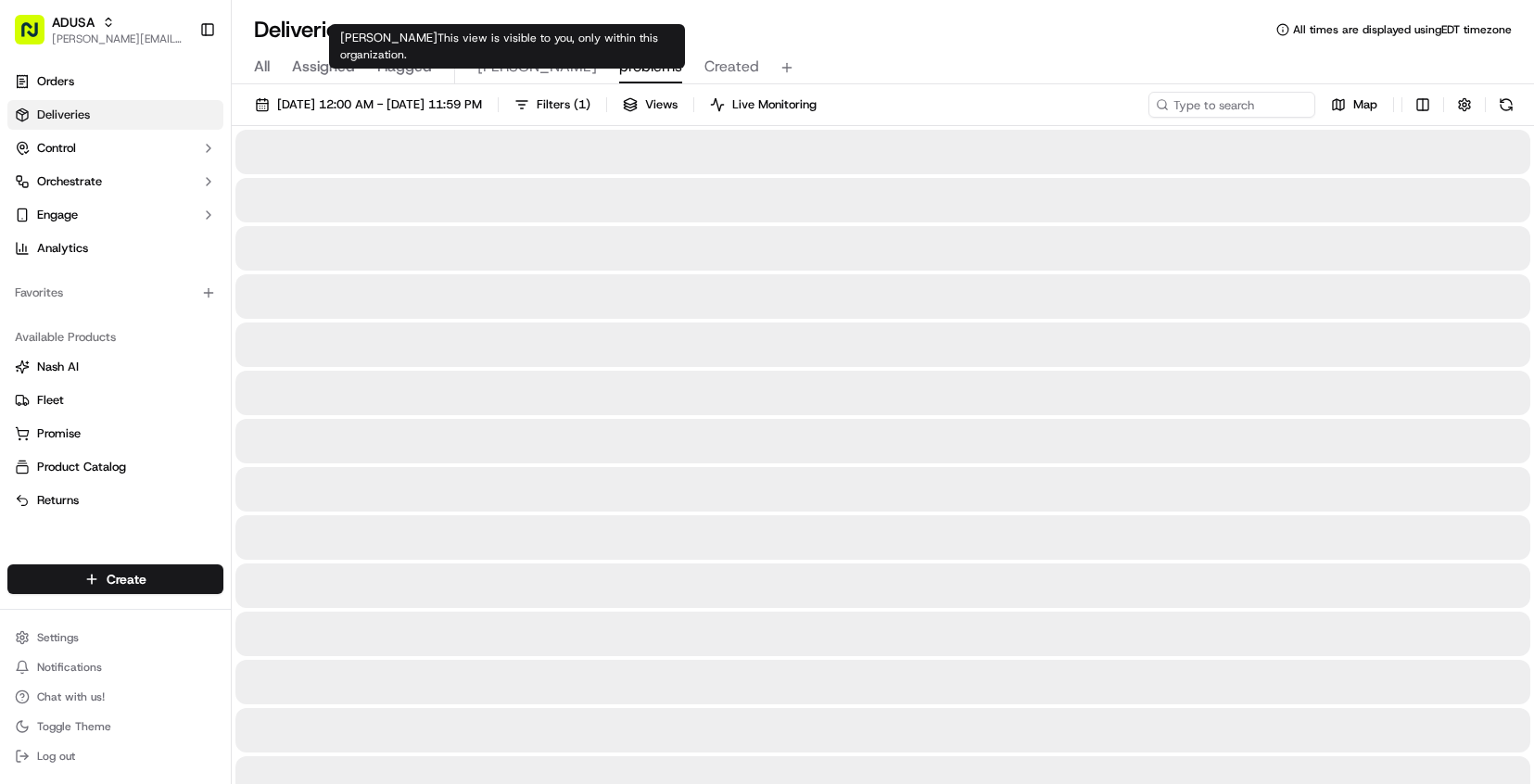
click at [619, 71] on span "problems" at bounding box center [651, 67] width 63 height 23
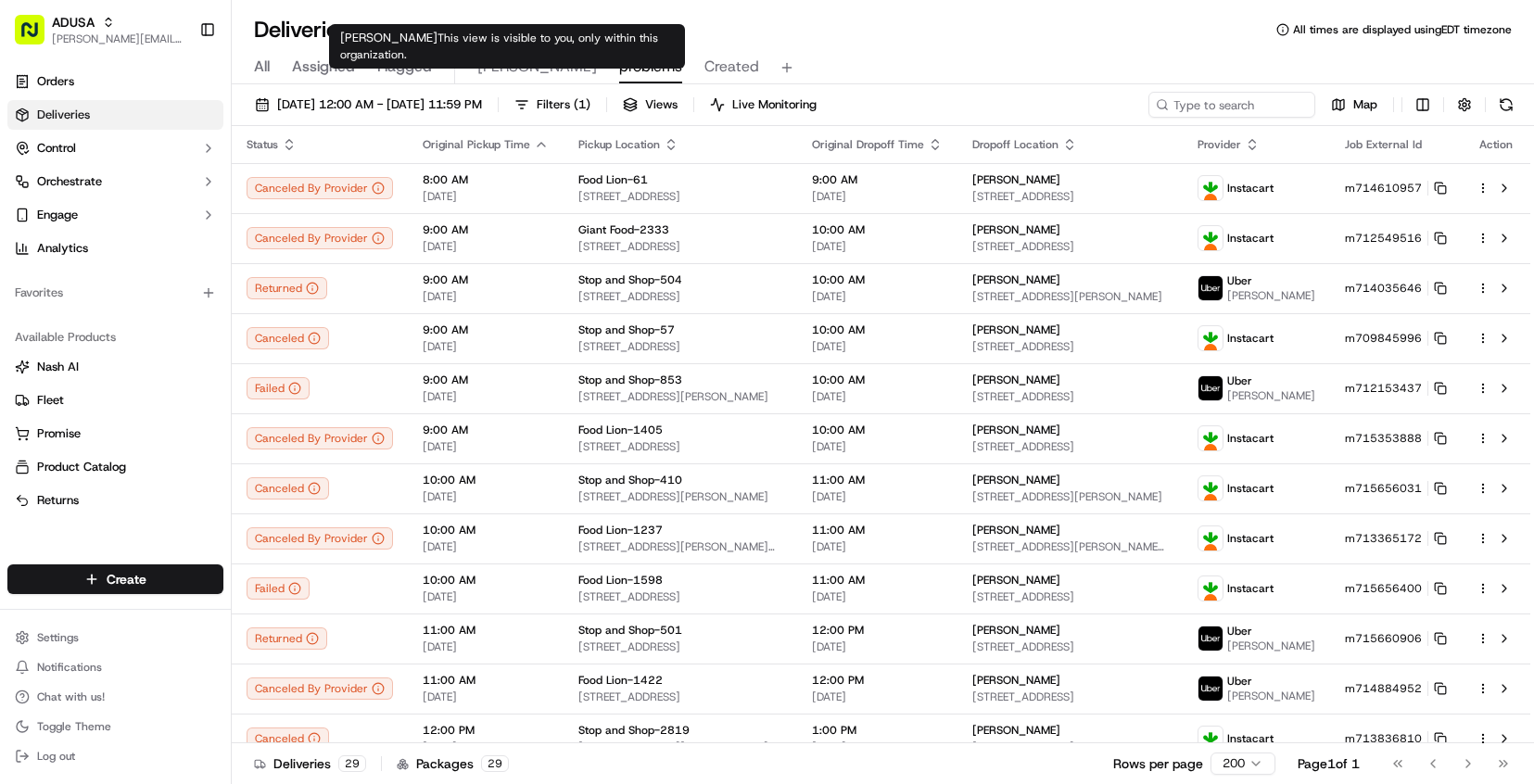
click at [483, 70] on span "[PERSON_NAME]" at bounding box center [536, 67] width 120 height 23
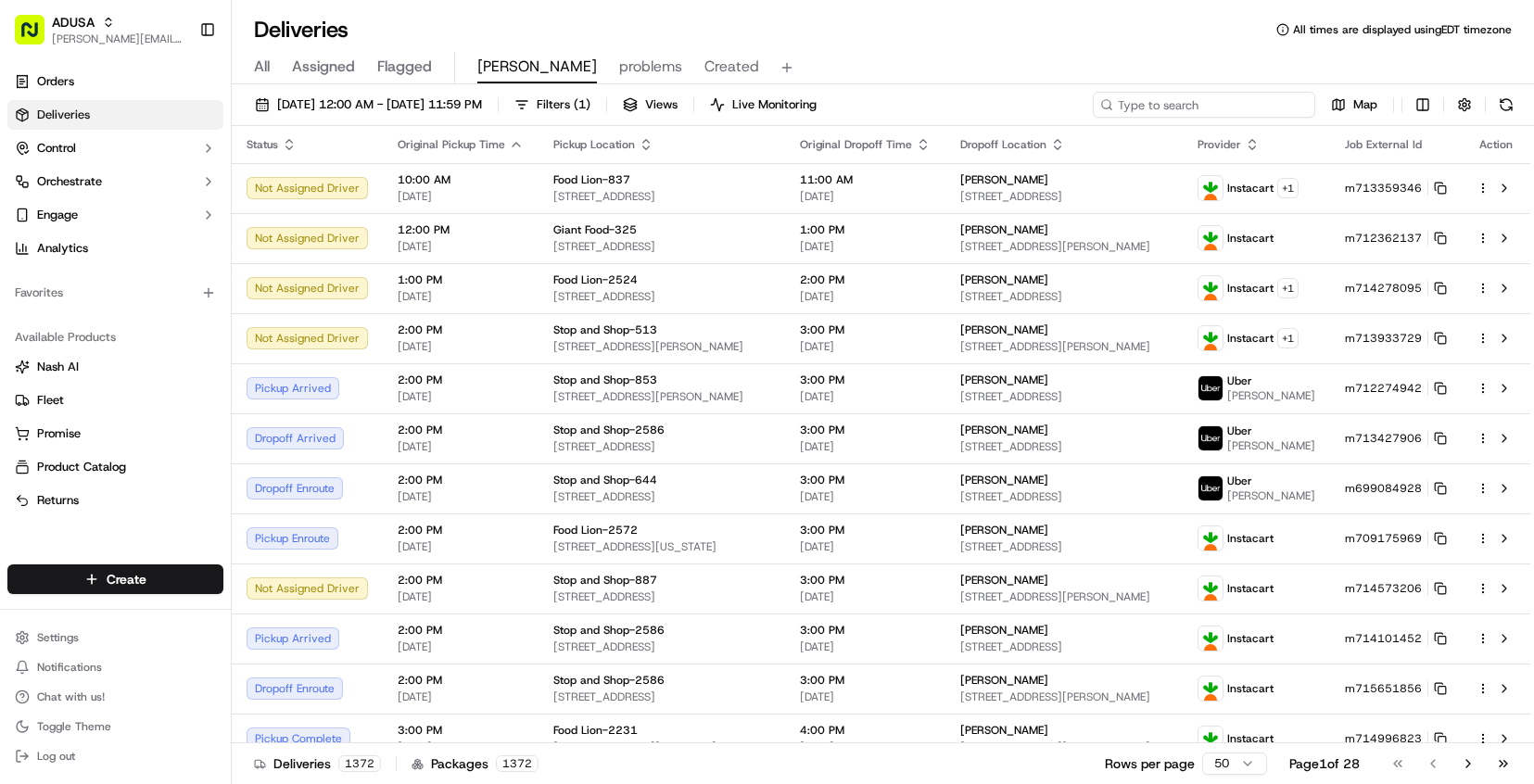
paste input "m709893668"
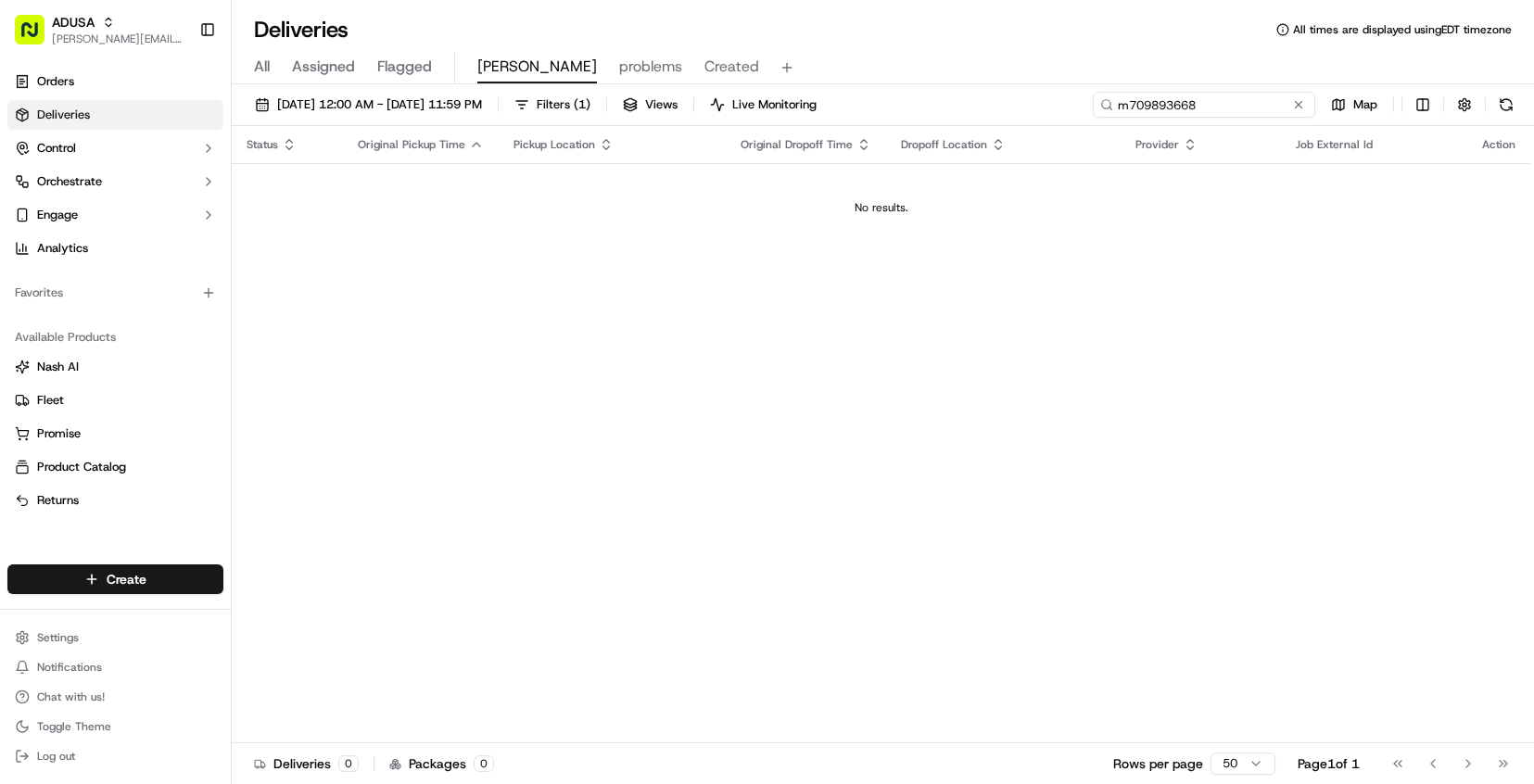
type input "m709893668"
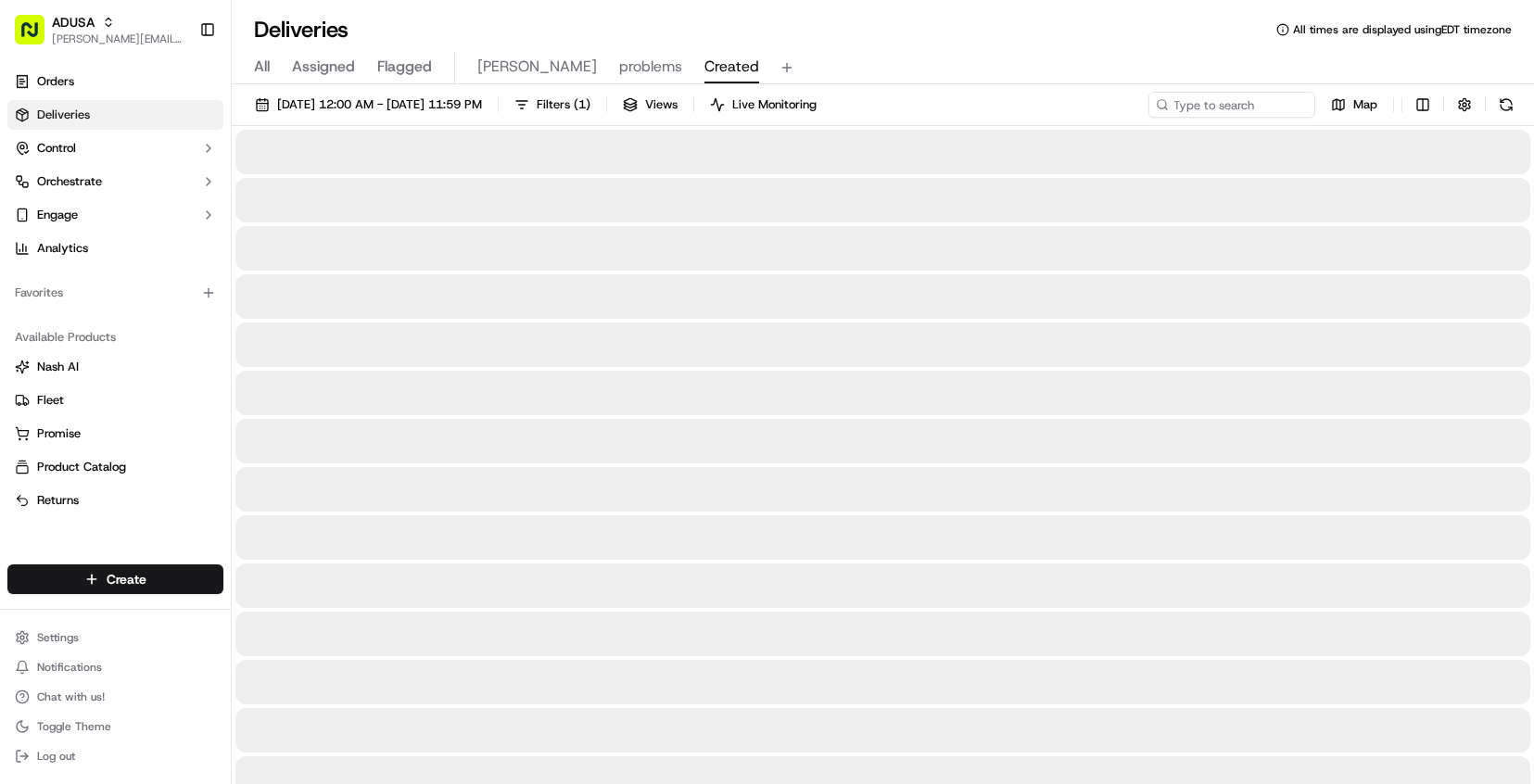
click at [704, 63] on span "Created" at bounding box center [732, 67] width 55 height 23
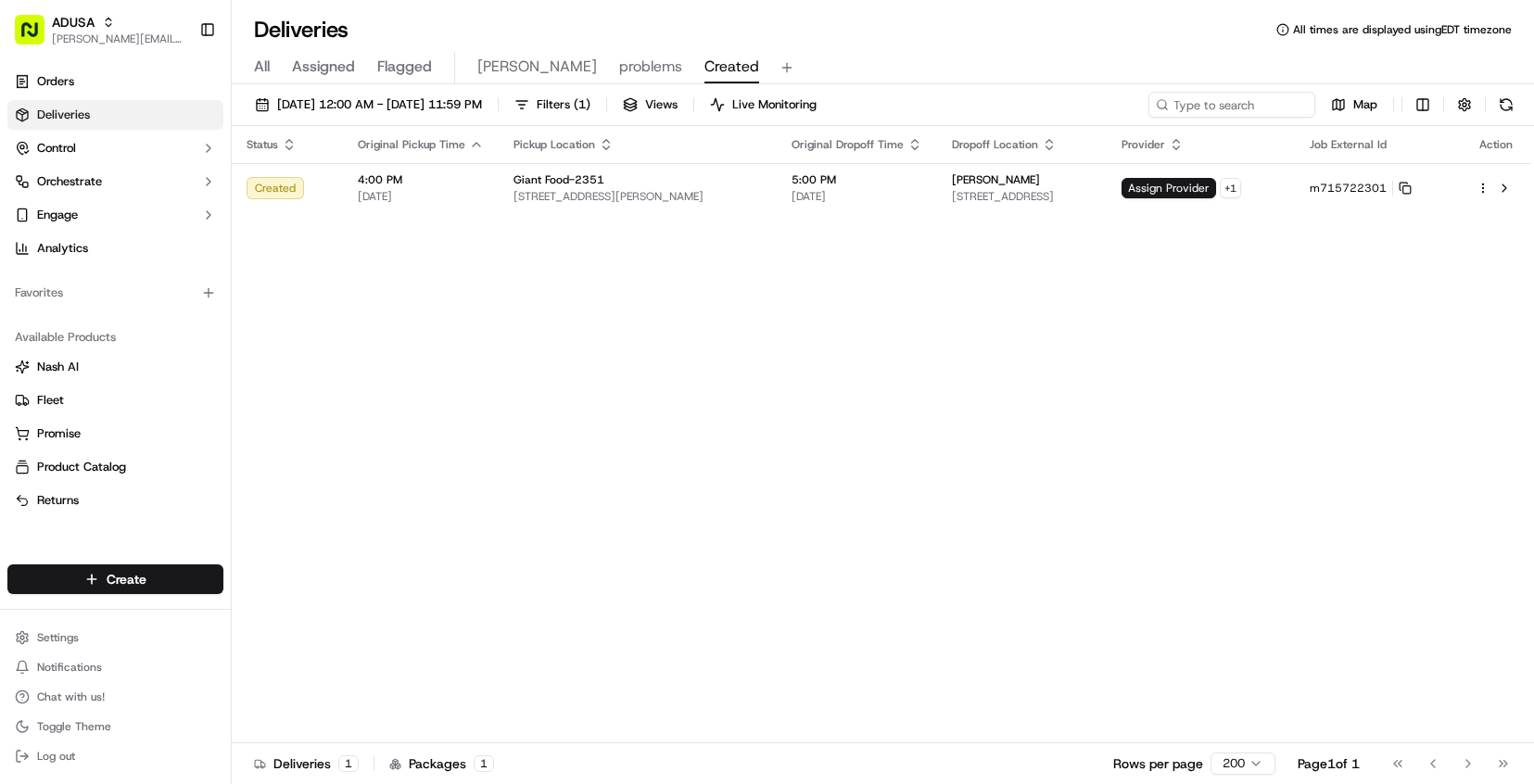
drag, startPoint x: 1251, startPoint y: 104, endPoint x: 586, endPoint y: 57, distance: 666.7
click at [619, 57] on span "problems" at bounding box center [651, 67] width 63 height 23
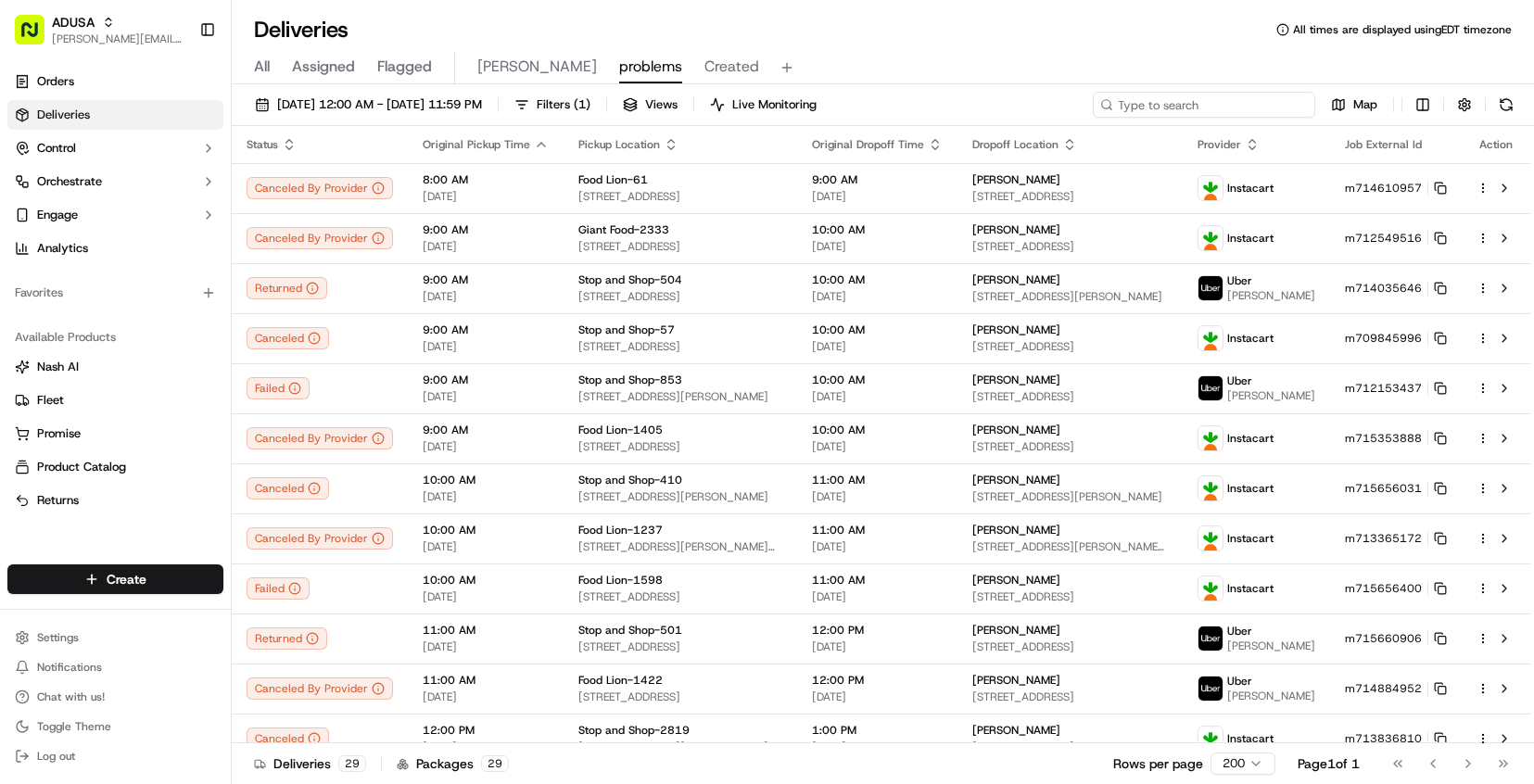
paste input "m709893668"
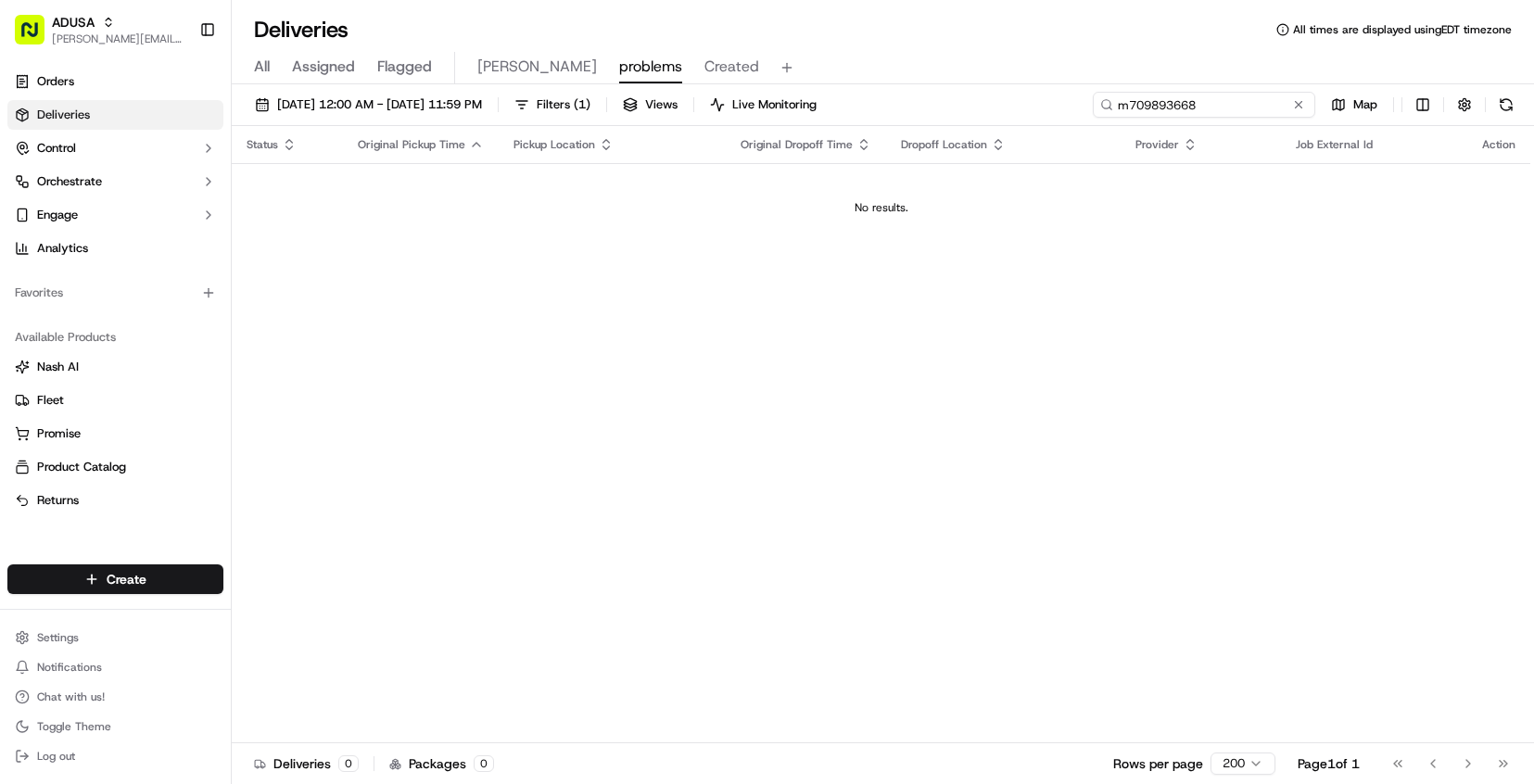
type input "m709893668"
